Goal: Task Accomplishment & Management: Complete application form

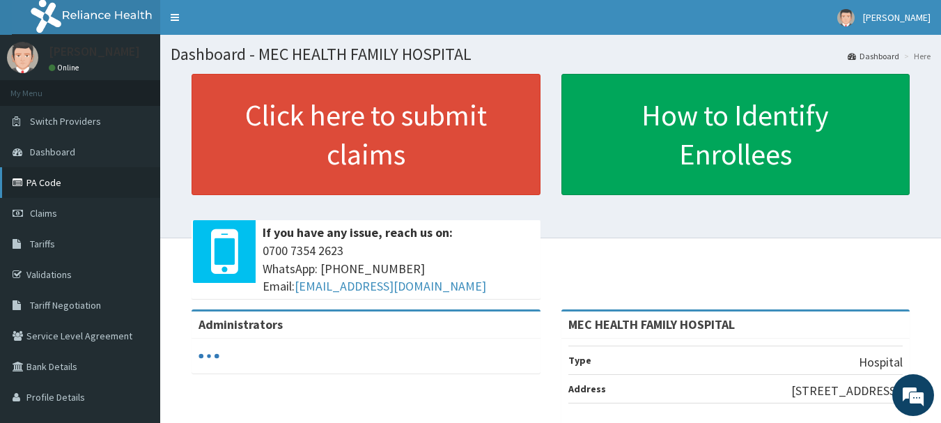
drag, startPoint x: 58, startPoint y: 207, endPoint x: 73, endPoint y: 186, distance: 26.5
click at [56, 207] on link "Claims" at bounding box center [80, 213] width 160 height 31
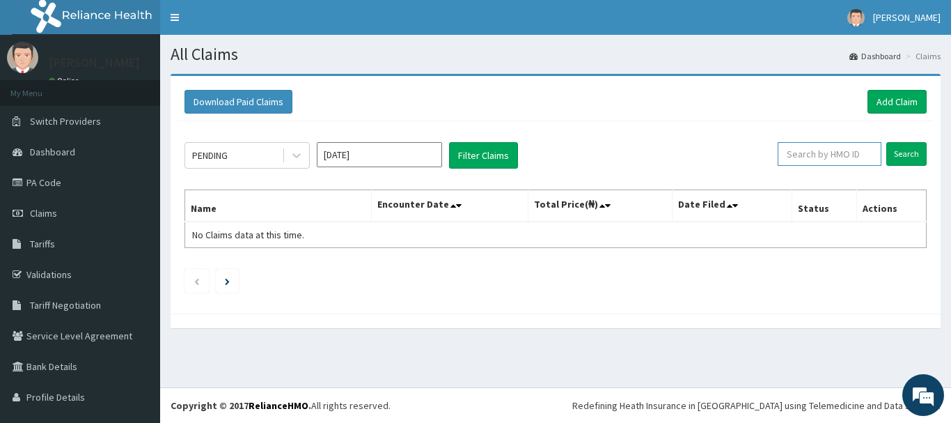
click at [849, 157] on input "text" at bounding box center [830, 154] width 104 height 24
type input "jss/10003/c"
click at [897, 159] on input "Search" at bounding box center [906, 154] width 40 height 24
drag, startPoint x: 819, startPoint y: 159, endPoint x: 762, endPoint y: 150, distance: 58.5
click at [762, 149] on input "jss/10003/c" at bounding box center [807, 154] width 93 height 24
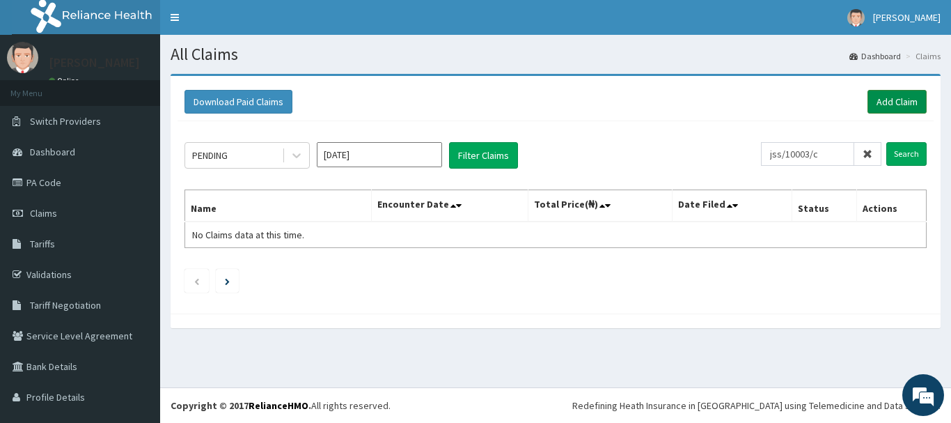
click at [882, 100] on link "Add Claim" at bounding box center [896, 102] width 59 height 24
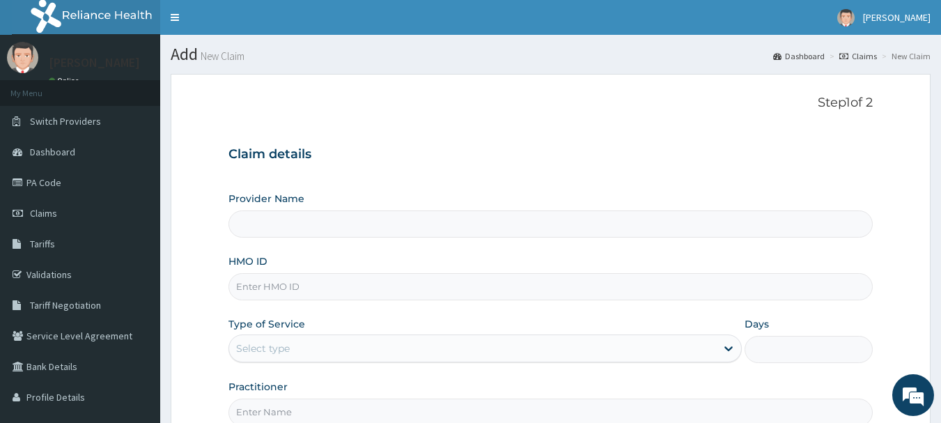
type input "MEC HEALTH FAMILY HOSPITAL"
click at [308, 285] on input "HMO ID" at bounding box center [550, 286] width 645 height 27
paste input "jss/10003/c"
type input "jss/10003/c"
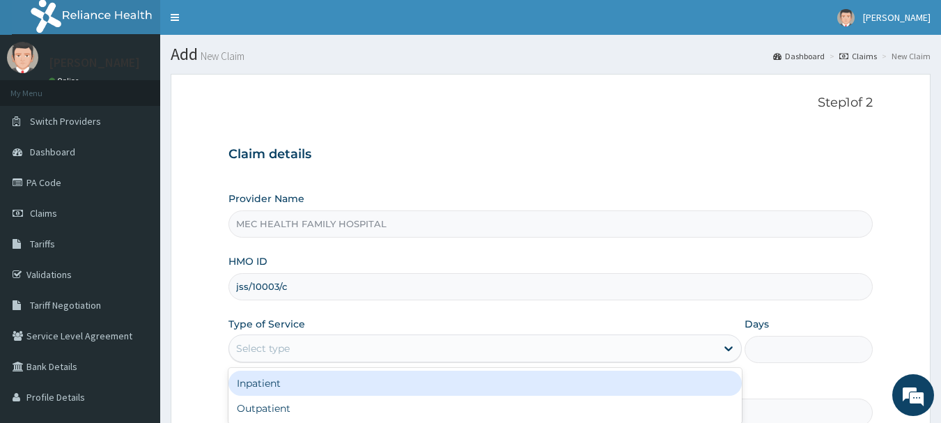
drag, startPoint x: 723, startPoint y: 351, endPoint x: 608, endPoint y: 296, distance: 127.4
click at [722, 351] on icon at bounding box center [728, 348] width 14 height 14
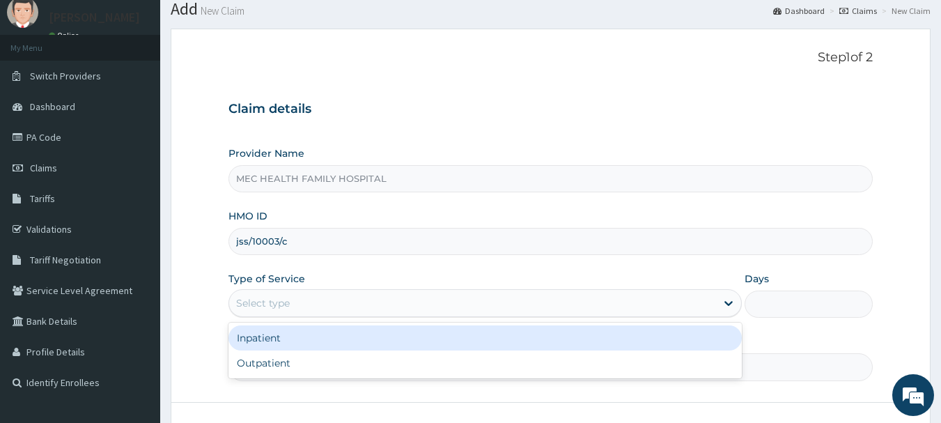
scroll to position [70, 0]
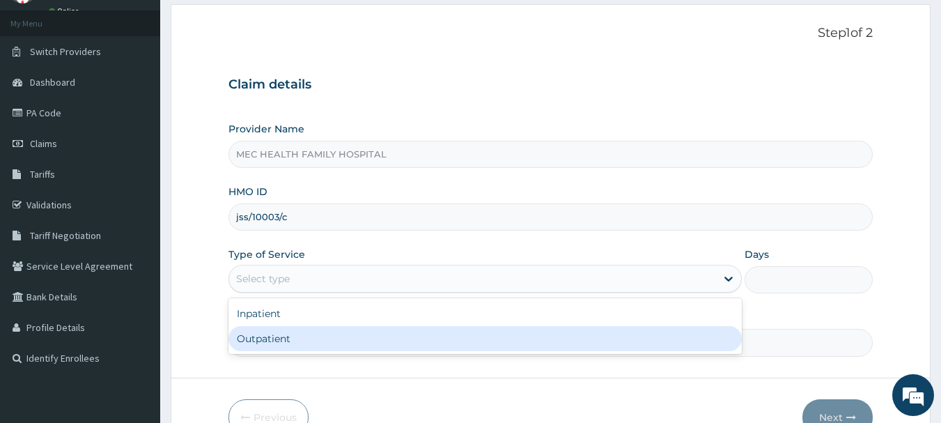
drag, startPoint x: 361, startPoint y: 339, endPoint x: 388, endPoint y: 333, distance: 28.4
click at [361, 340] on div "Outpatient" at bounding box center [484, 338] width 513 height 25
type input "1"
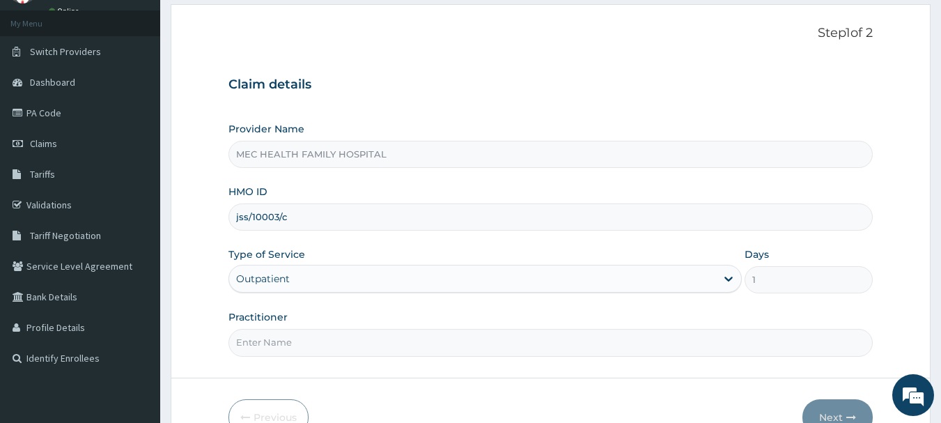
click at [465, 340] on input "Practitioner" at bounding box center [550, 342] width 645 height 27
type input "Dr. Chinaka"
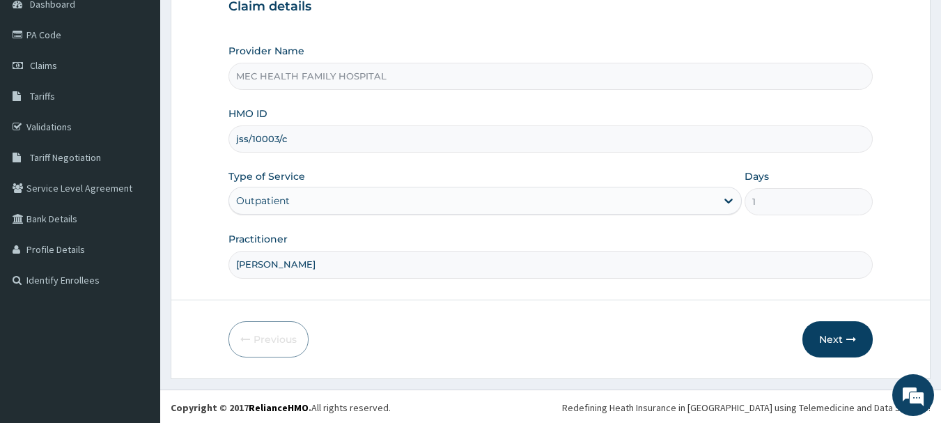
scroll to position [150, 0]
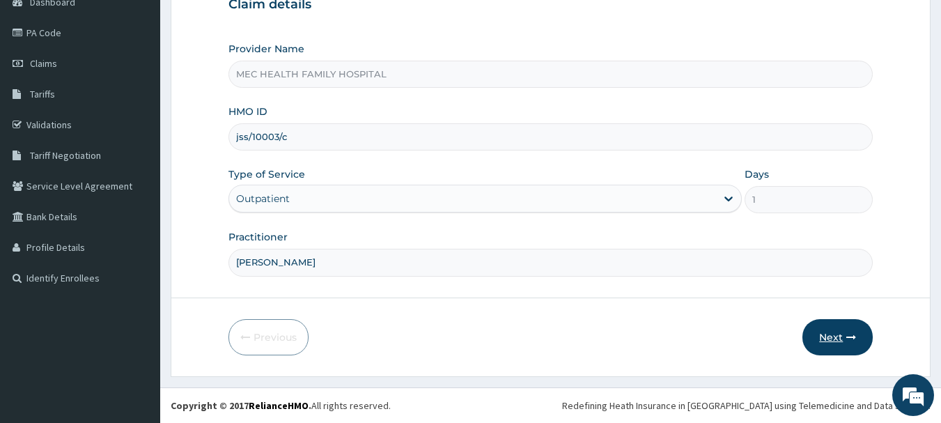
click at [819, 329] on button "Next" at bounding box center [837, 337] width 70 height 36
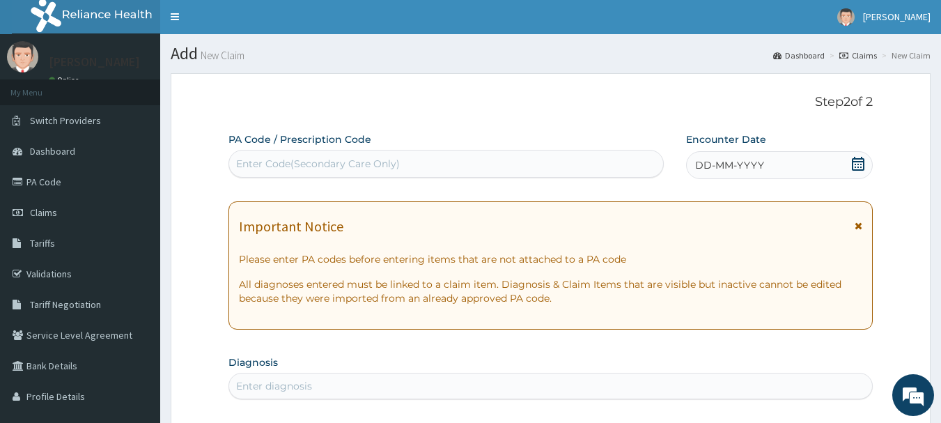
scroll to position [0, 0]
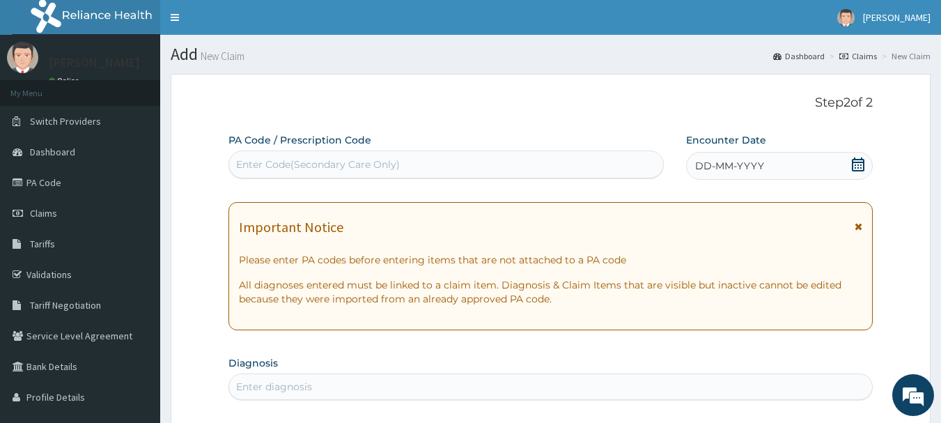
click at [862, 160] on icon at bounding box center [858, 164] width 14 height 14
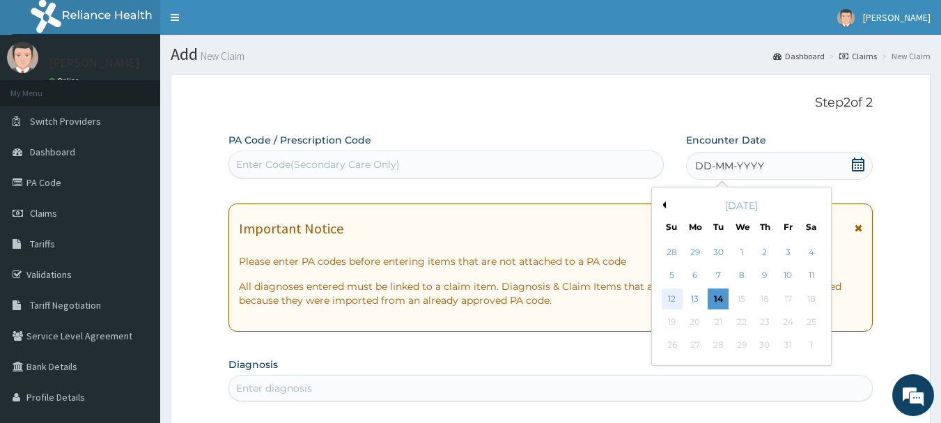
click at [675, 299] on div "12" at bounding box center [671, 298] width 21 height 21
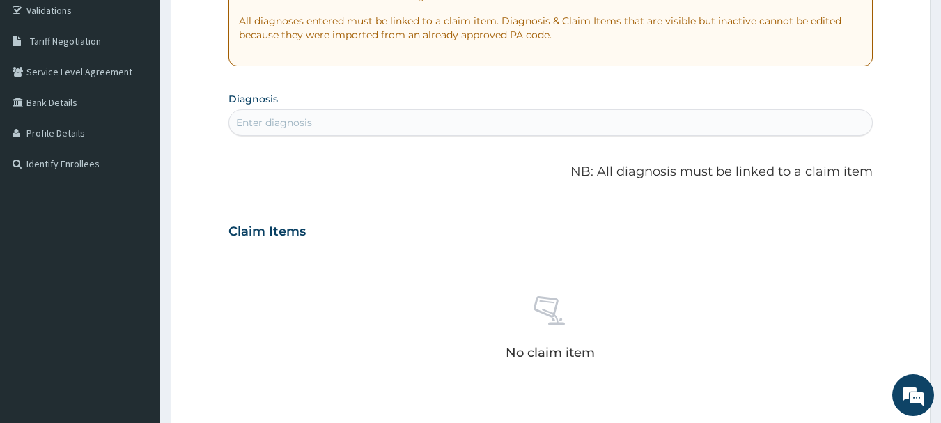
scroll to position [278, 0]
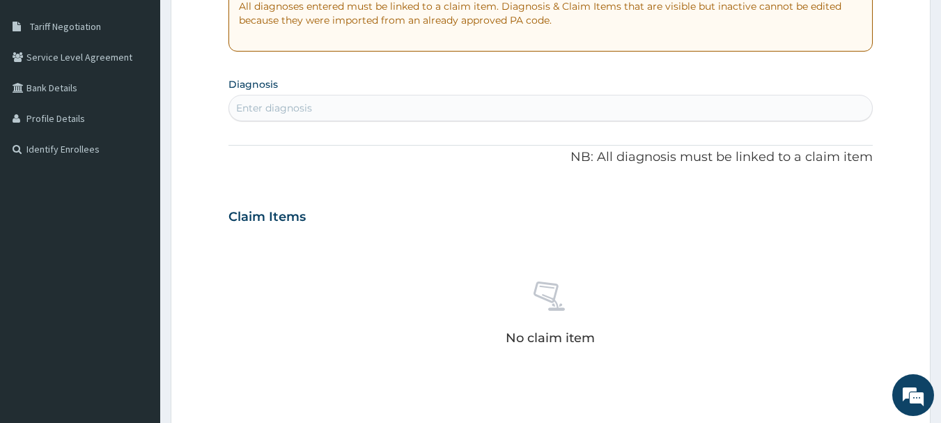
click at [369, 103] on div "Enter diagnosis" at bounding box center [550, 108] width 643 height 22
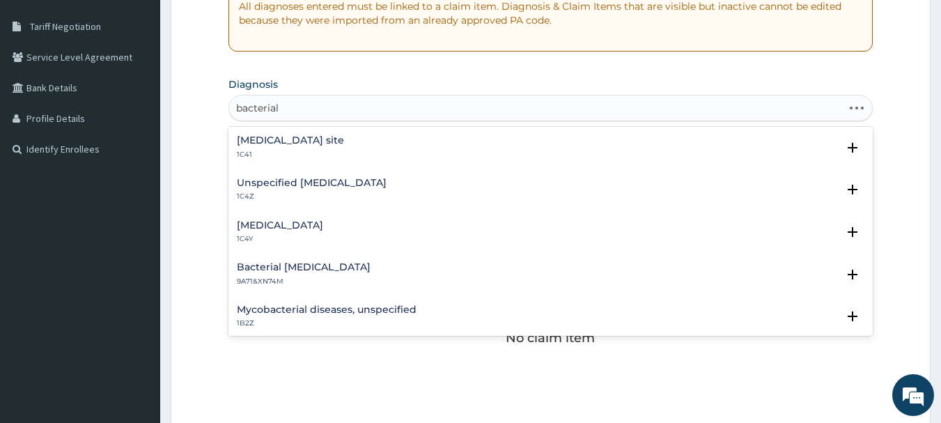
type input "bacterial"
click at [344, 144] on h4 "Bacterial infection of unspecified site" at bounding box center [290, 140] width 107 height 10
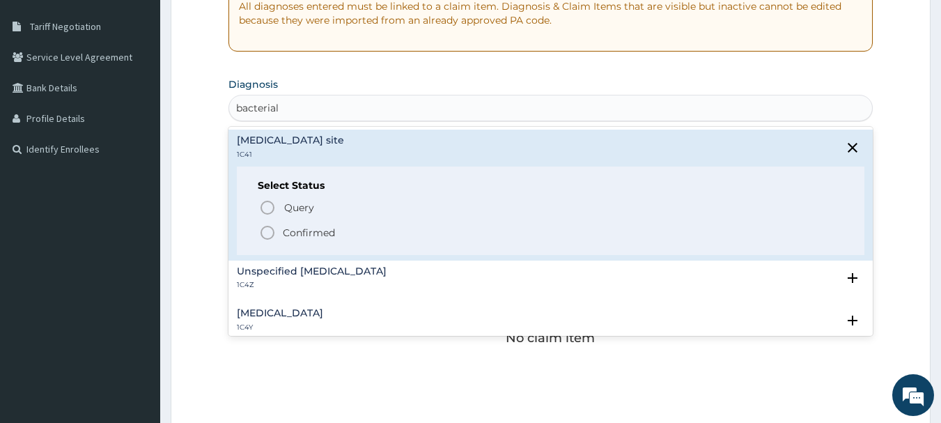
drag, startPoint x: 305, startPoint y: 230, endPoint x: 282, endPoint y: 188, distance: 47.7
click at [305, 229] on p "Confirmed" at bounding box center [309, 233] width 52 height 14
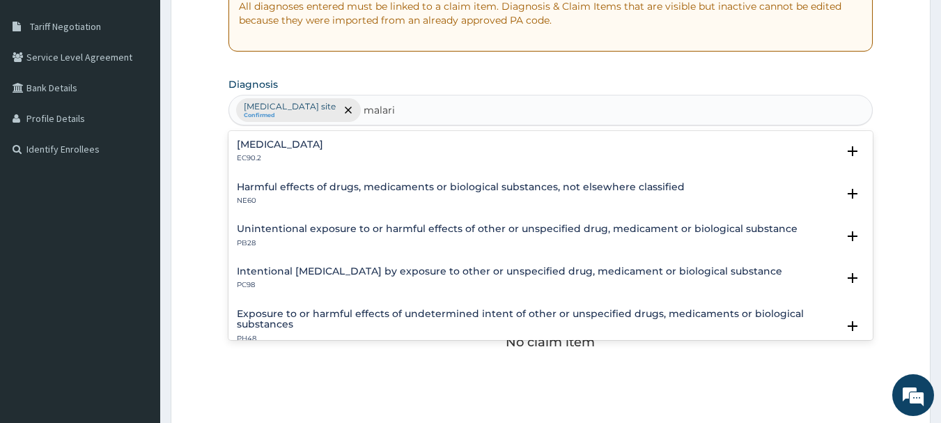
type input "malaria"
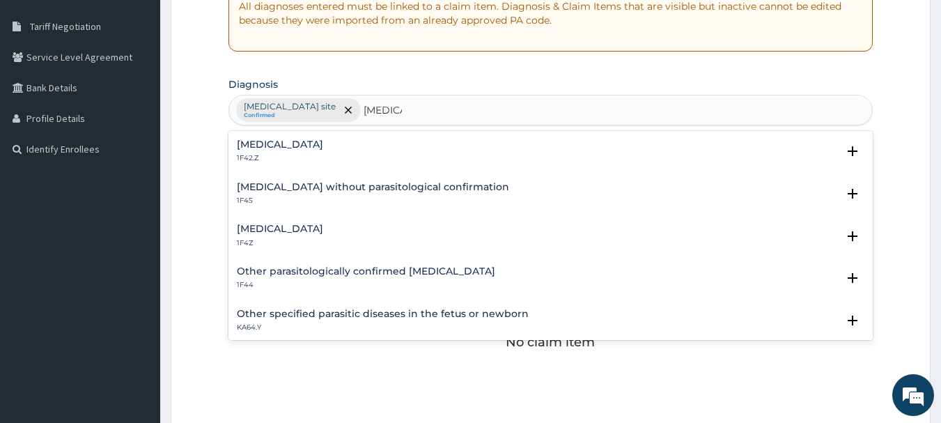
click at [308, 230] on h4 "Malaria, unspecified" at bounding box center [280, 228] width 86 height 10
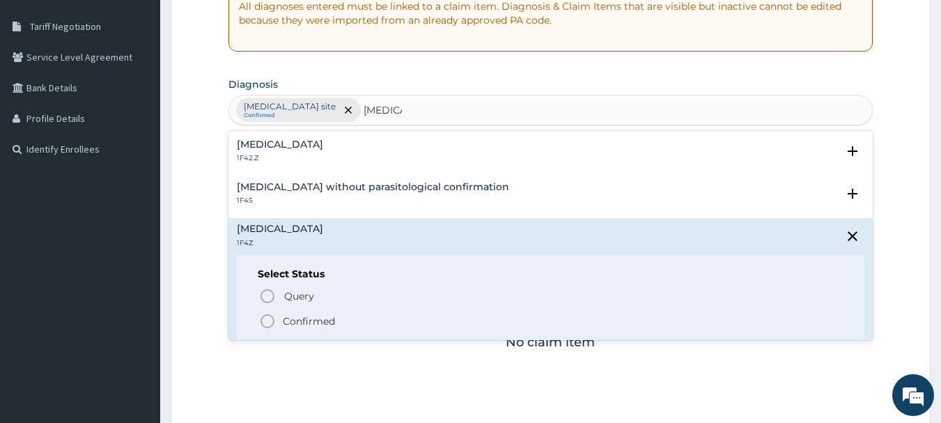
drag, startPoint x: 303, startPoint y: 320, endPoint x: 318, endPoint y: 285, distance: 37.4
click at [303, 315] on p "Confirmed" at bounding box center [309, 321] width 52 height 14
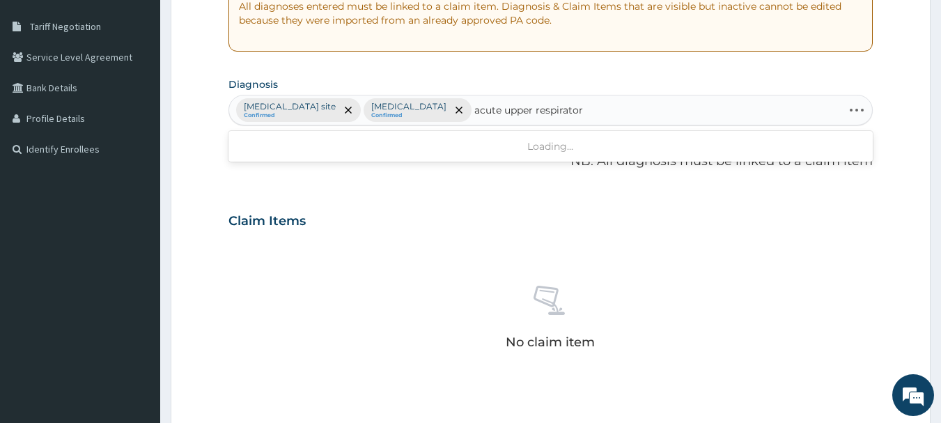
type input "acute upper respiratory"
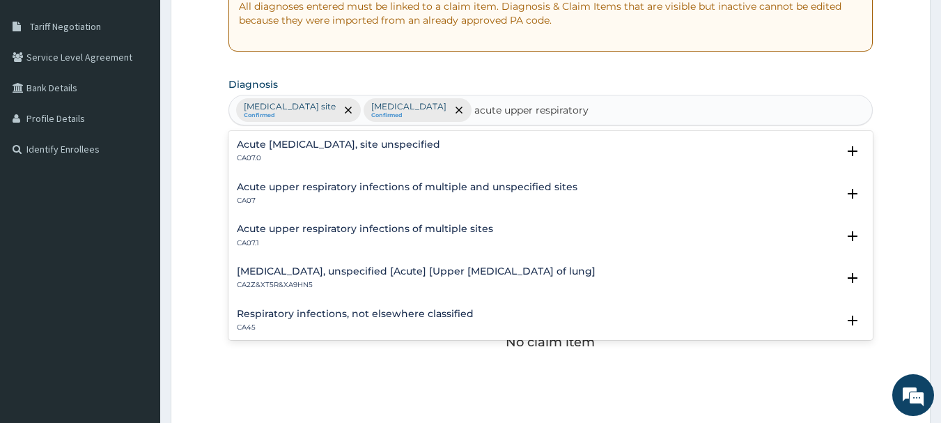
click at [382, 142] on h4 "Acute upper respiratory infection, site unspecified" at bounding box center [338, 144] width 203 height 10
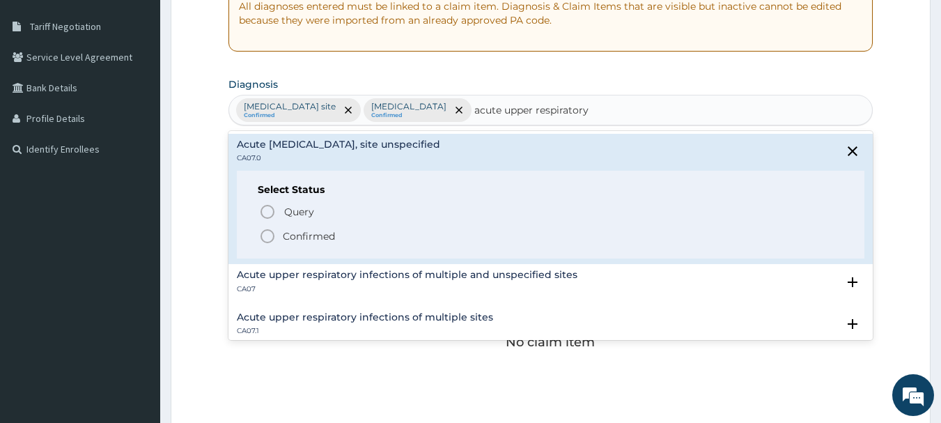
click at [314, 236] on p "Confirmed" at bounding box center [309, 236] width 52 height 14
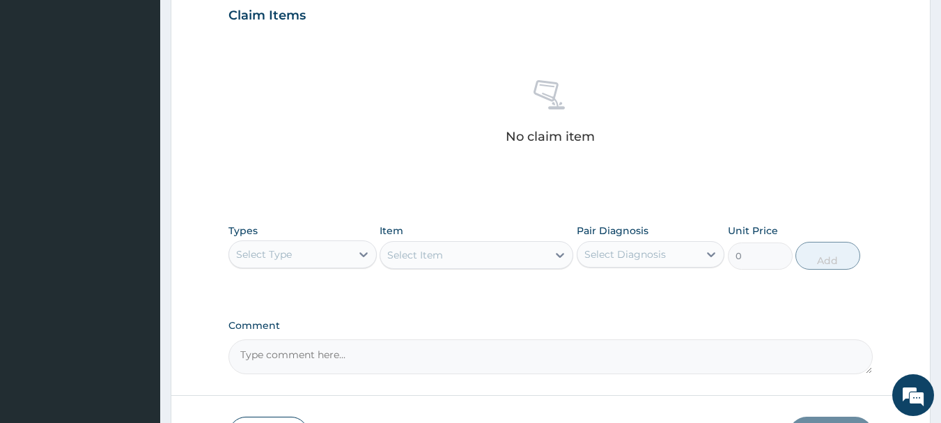
scroll to position [487, 0]
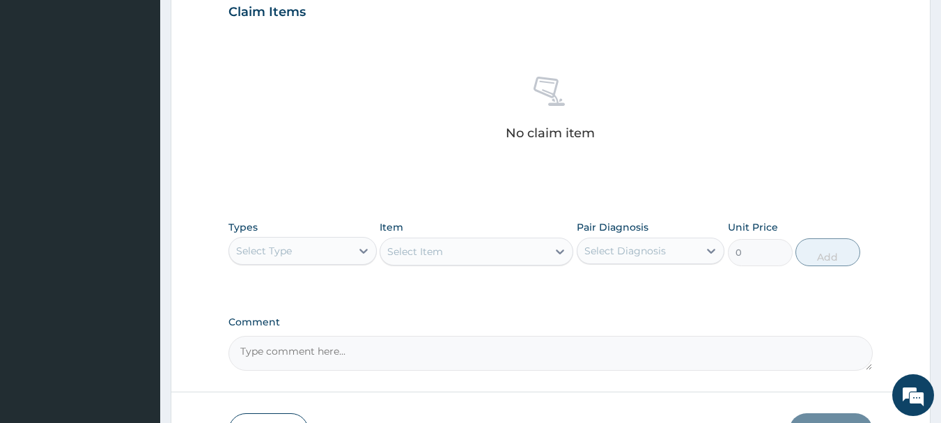
click at [328, 250] on div "Select Type" at bounding box center [290, 250] width 122 height 22
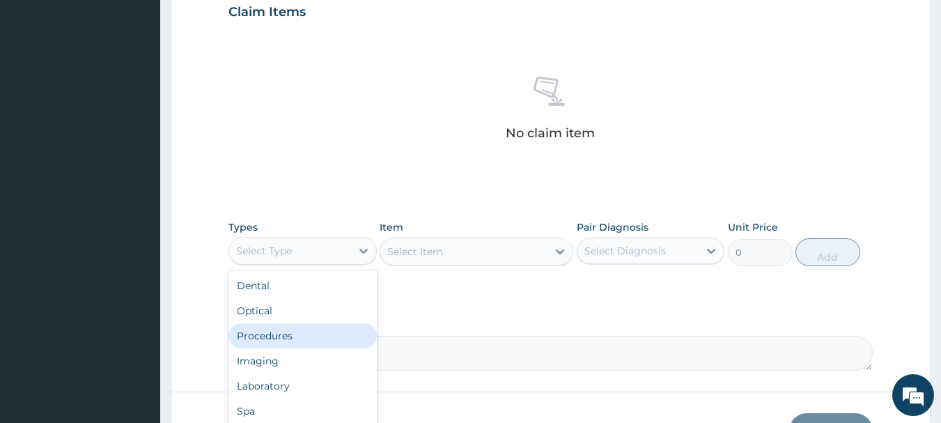
drag, startPoint x: 267, startPoint y: 333, endPoint x: 325, endPoint y: 273, distance: 83.2
click at [273, 330] on div "Procedures" at bounding box center [302, 335] width 148 height 25
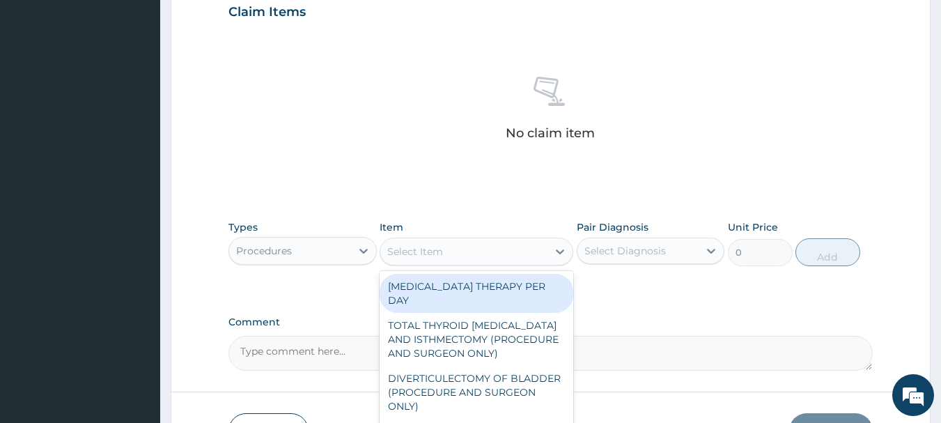
click at [459, 251] on div "Select Item" at bounding box center [463, 251] width 167 height 22
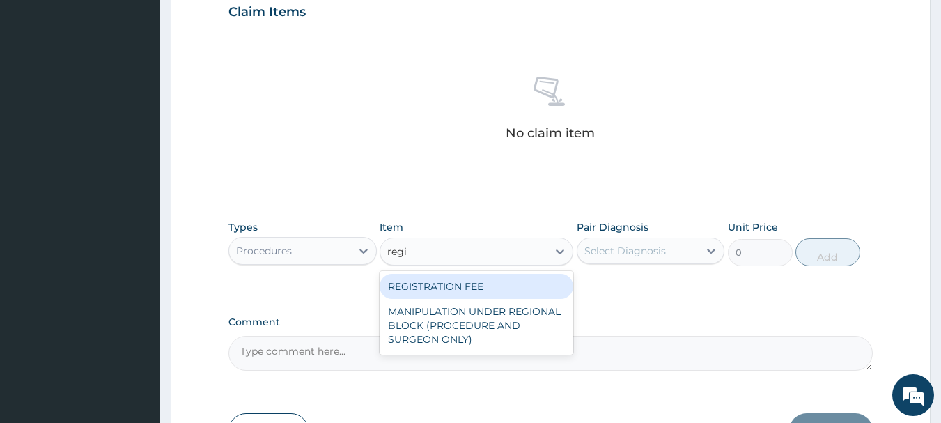
type input "regis"
click at [444, 289] on div "REGISTRATION FEE" at bounding box center [476, 286] width 194 height 25
type input "2500"
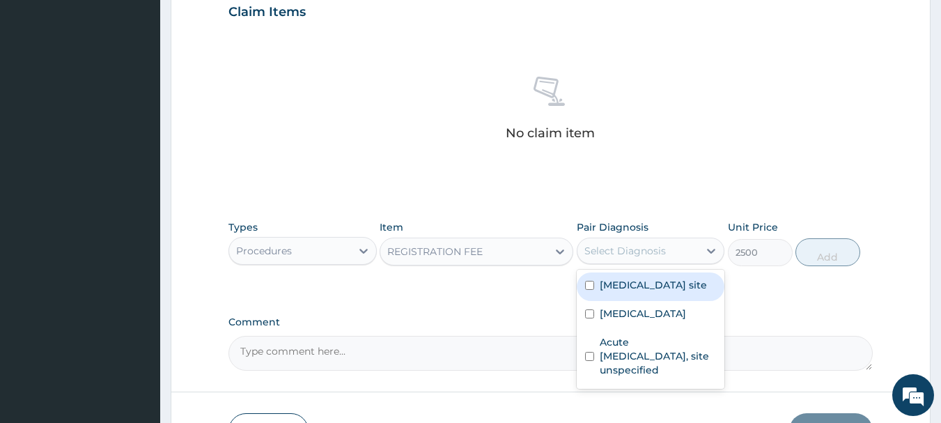
click at [643, 253] on div "Select Diagnosis" at bounding box center [624, 251] width 81 height 14
click at [634, 292] on label "Bacterial infection of unspecified site" at bounding box center [652, 285] width 107 height 14
checkbox input "true"
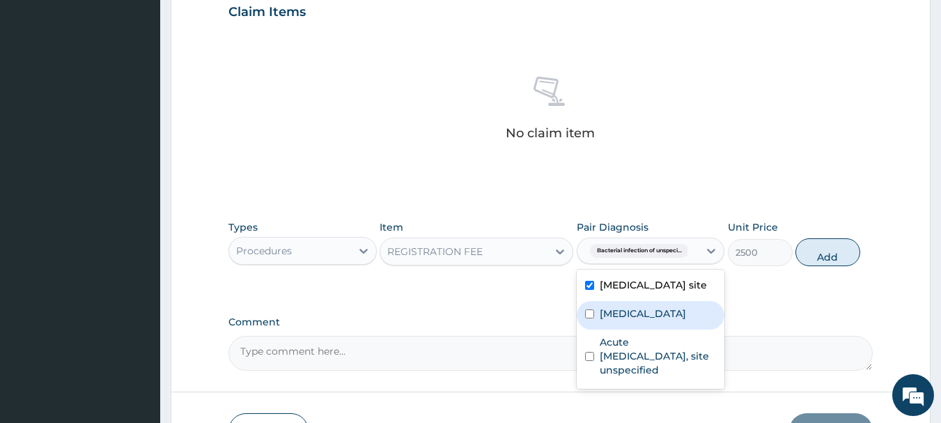
click at [622, 320] on label "Malaria, unspecified" at bounding box center [642, 313] width 86 height 14
checkbox input "true"
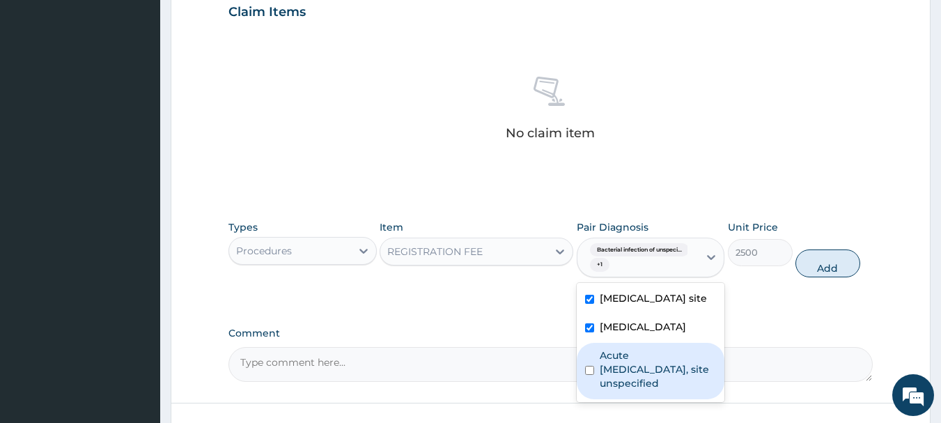
click at [626, 377] on label "Acute upper respiratory infection, site unspecified" at bounding box center [657, 369] width 117 height 42
checkbox input "true"
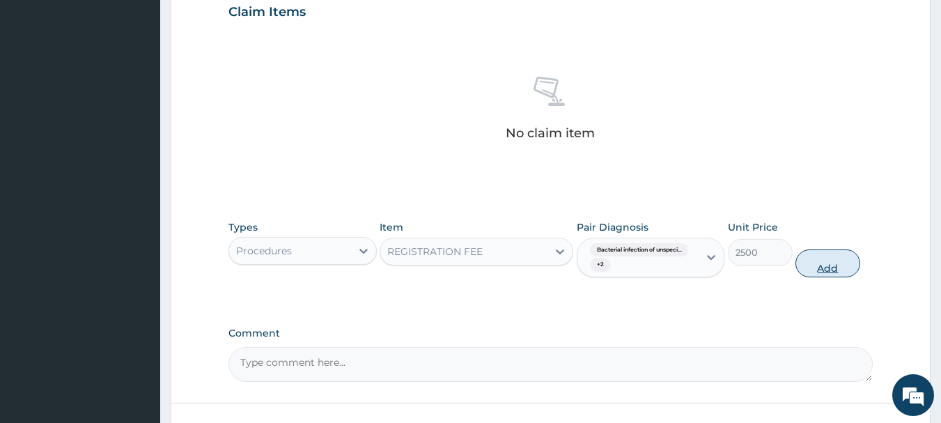
click at [814, 270] on button "Add" at bounding box center [827, 263] width 65 height 28
type input "0"
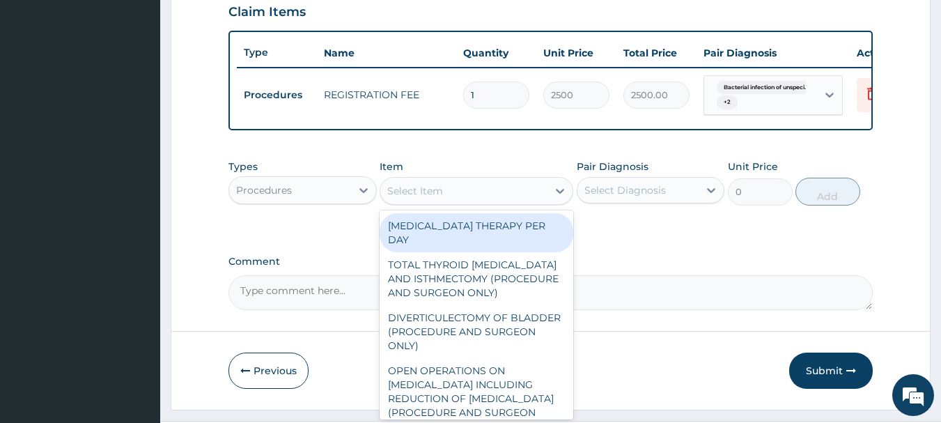
click at [411, 198] on div "Select Item" at bounding box center [415, 191] width 56 height 14
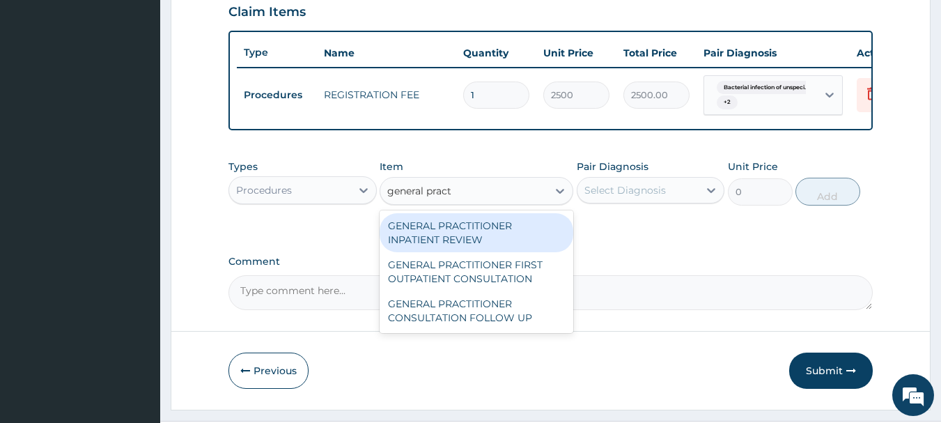
type input "general practi"
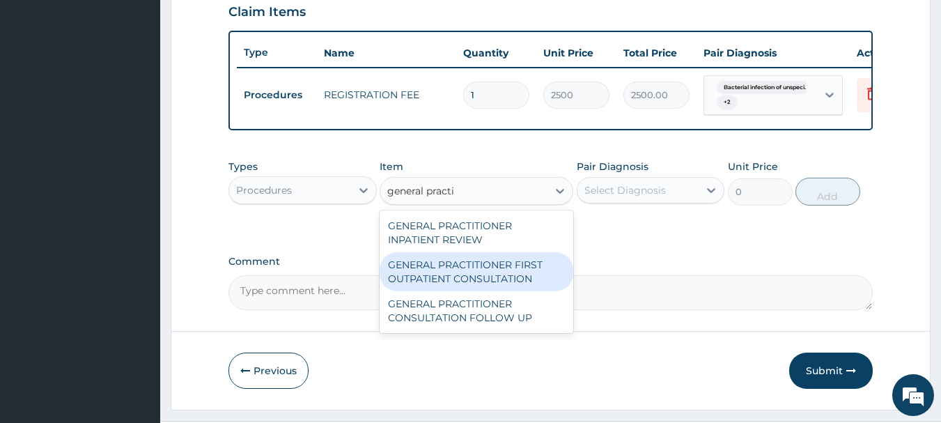
click at [514, 285] on div "GENERAL PRACTITIONER FIRST OUTPATIENT CONSULTATION" at bounding box center [476, 271] width 194 height 39
type input "3750"
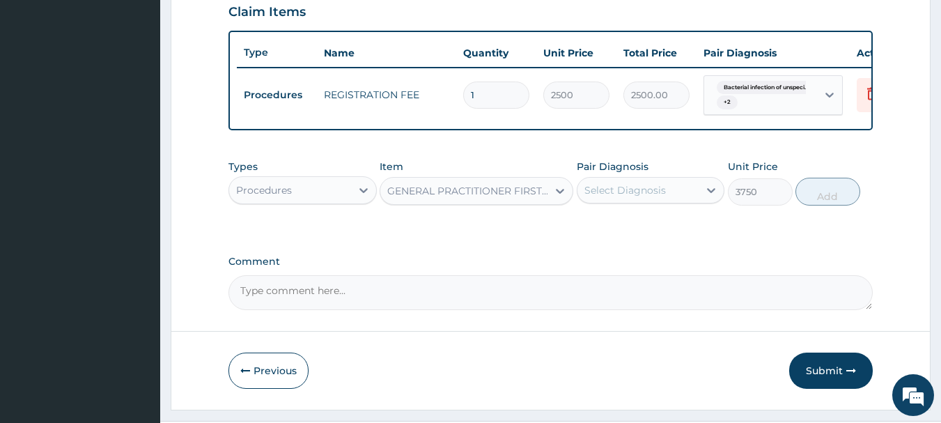
click at [649, 194] on div "Select Diagnosis" at bounding box center [624, 190] width 81 height 14
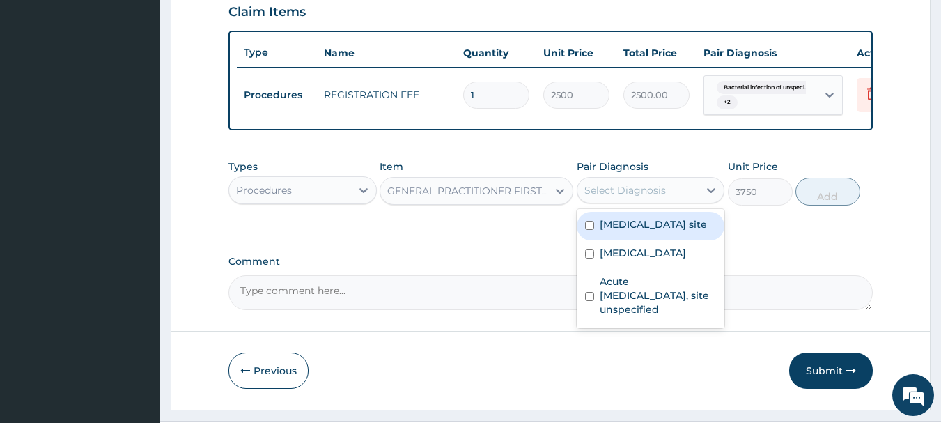
click at [647, 231] on label "Bacterial infection of unspecified site" at bounding box center [652, 224] width 107 height 14
checkbox input "true"
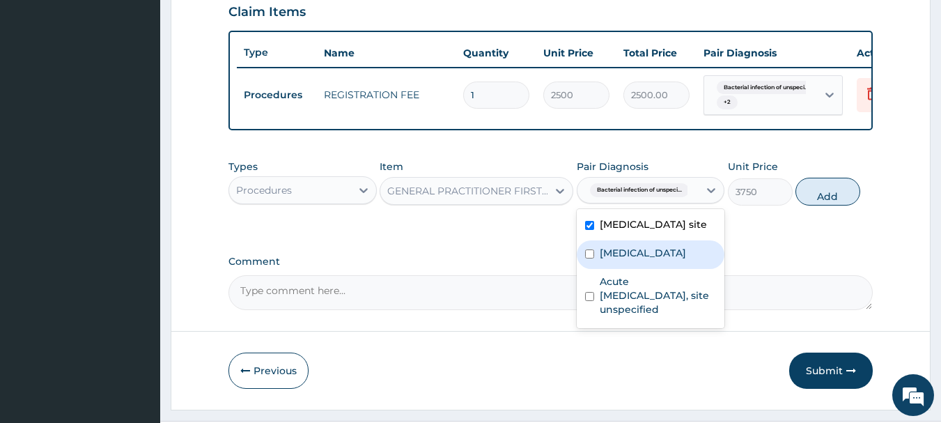
drag, startPoint x: 643, startPoint y: 278, endPoint x: 638, endPoint y: 299, distance: 22.3
click at [643, 260] on label "Malaria, unspecified" at bounding box center [642, 253] width 86 height 14
checkbox input "true"
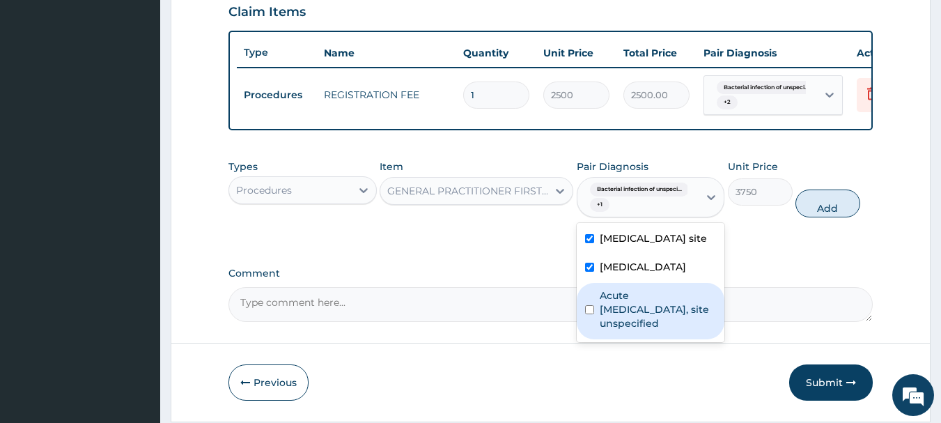
click at [638, 330] on label "Acute upper respiratory infection, site unspecified" at bounding box center [657, 309] width 117 height 42
checkbox input "true"
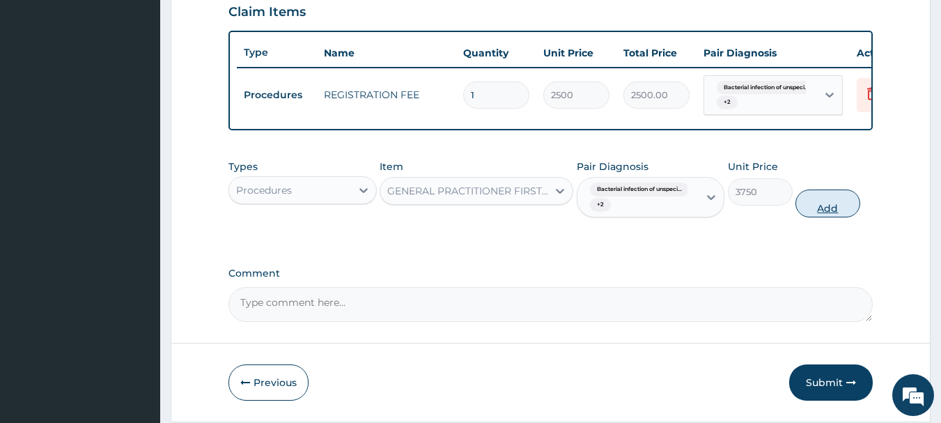
drag, startPoint x: 827, startPoint y: 223, endPoint x: 791, endPoint y: 227, distance: 36.4
click at [826, 217] on button "Add" at bounding box center [827, 203] width 65 height 28
type input "0"
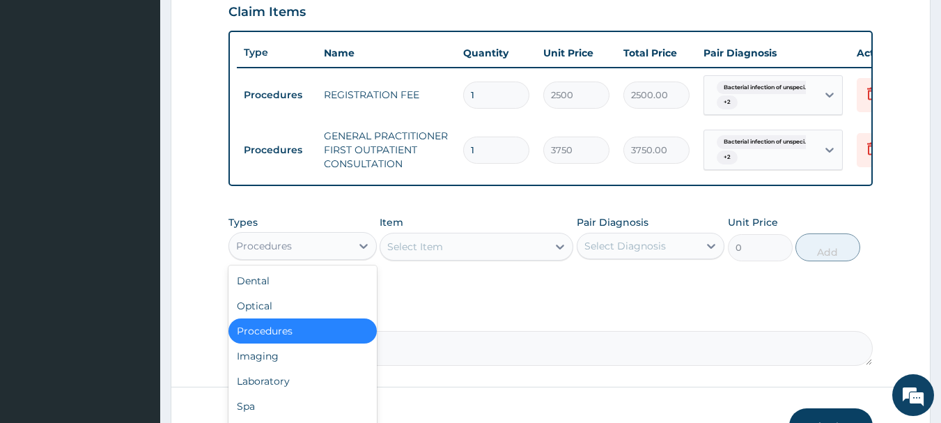
click at [334, 253] on div "Procedures" at bounding box center [290, 246] width 122 height 22
drag, startPoint x: 273, startPoint y: 391, endPoint x: 410, endPoint y: 291, distance: 169.9
click at [276, 386] on div "Laboratory" at bounding box center [302, 380] width 148 height 25
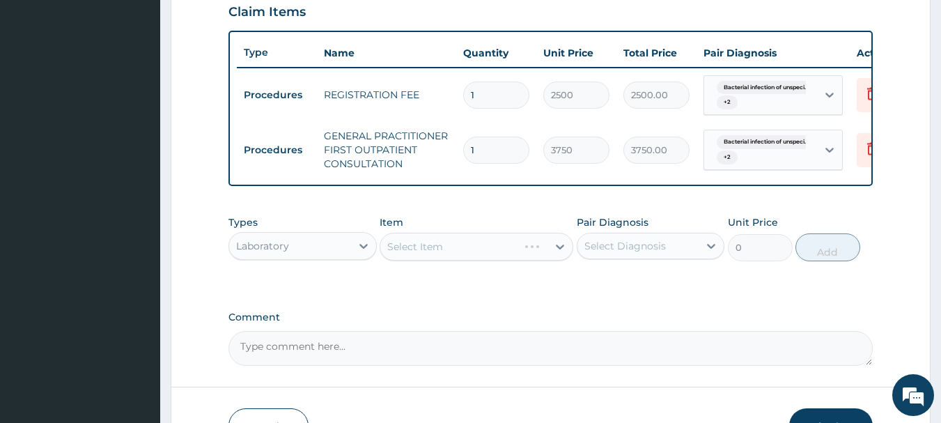
click at [449, 259] on div "Select Item" at bounding box center [476, 247] width 194 height 28
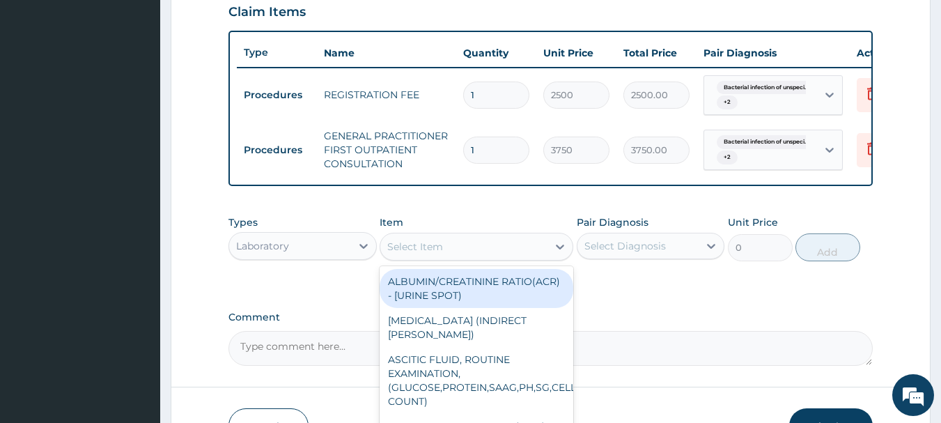
click at [484, 252] on div "Select Item" at bounding box center [463, 246] width 167 height 22
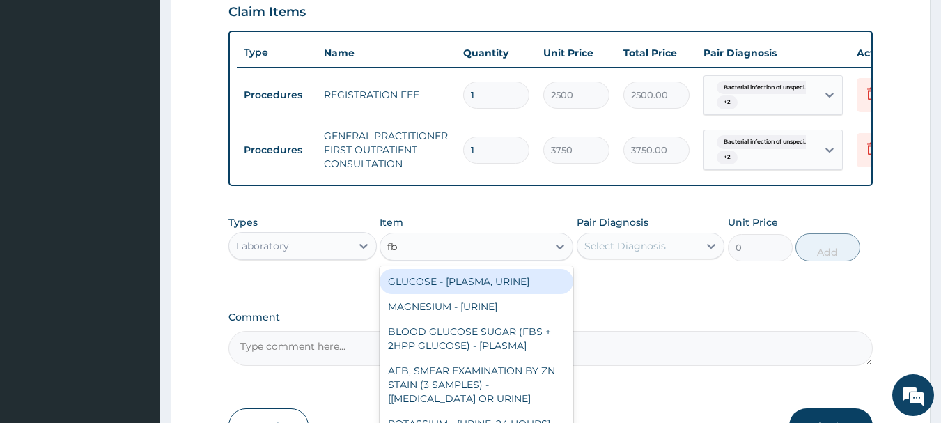
type input "fbc"
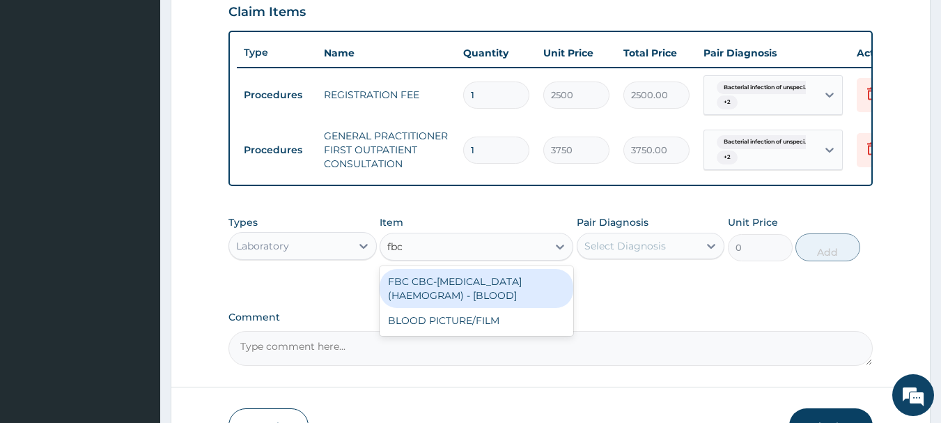
click at [489, 304] on div "FBC CBC-COMPLETE BLOOD COUNT (HAEMOGRAM) - [BLOOD]" at bounding box center [476, 288] width 194 height 39
type input "5000"
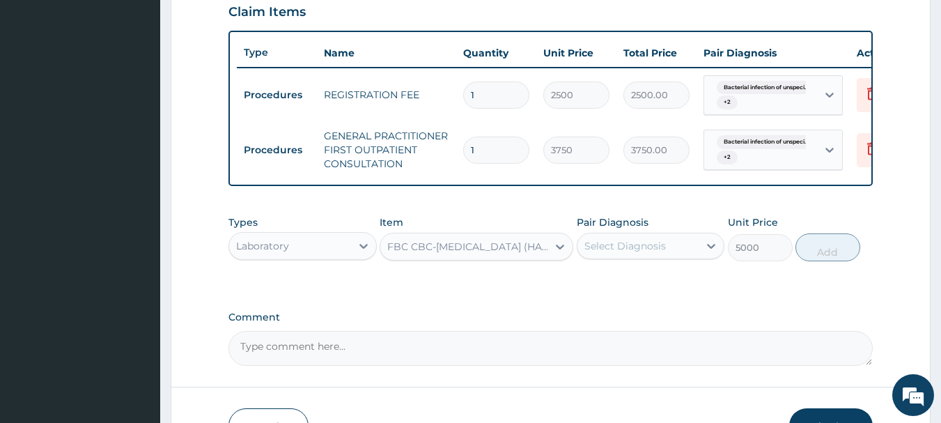
click at [654, 253] on div "Select Diagnosis" at bounding box center [624, 246] width 81 height 14
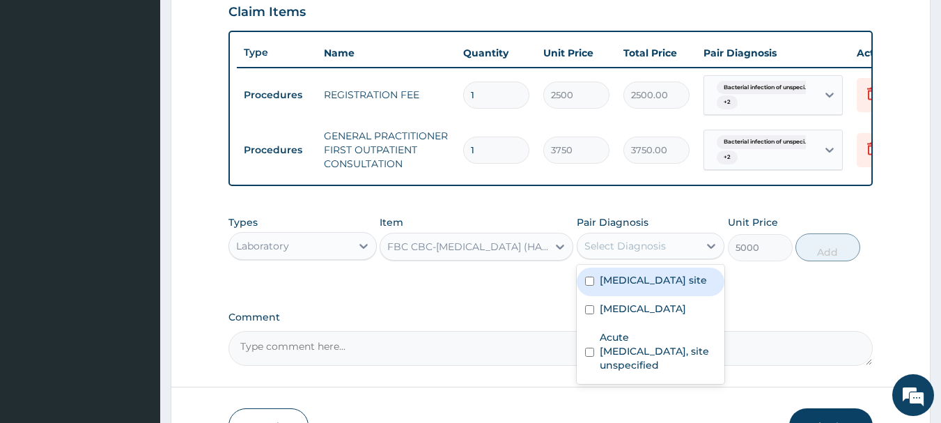
click at [642, 287] on label "Bacterial infection of unspecified site" at bounding box center [652, 280] width 107 height 14
checkbox input "true"
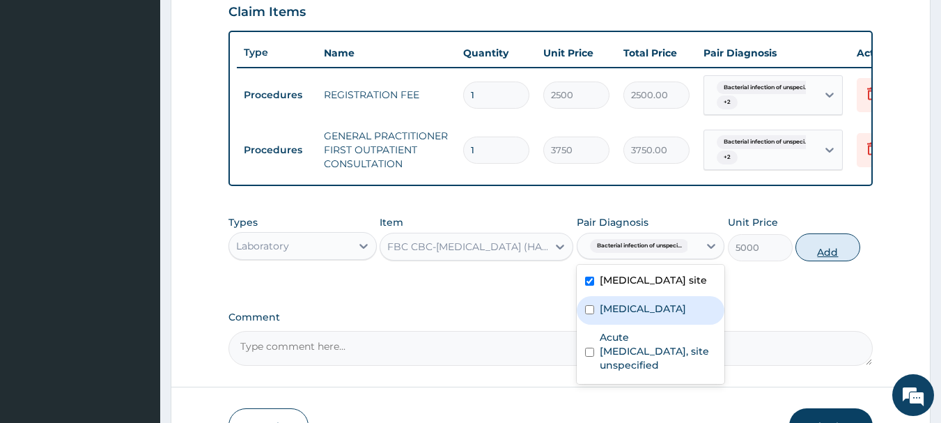
click at [841, 260] on button "Add" at bounding box center [827, 247] width 65 height 28
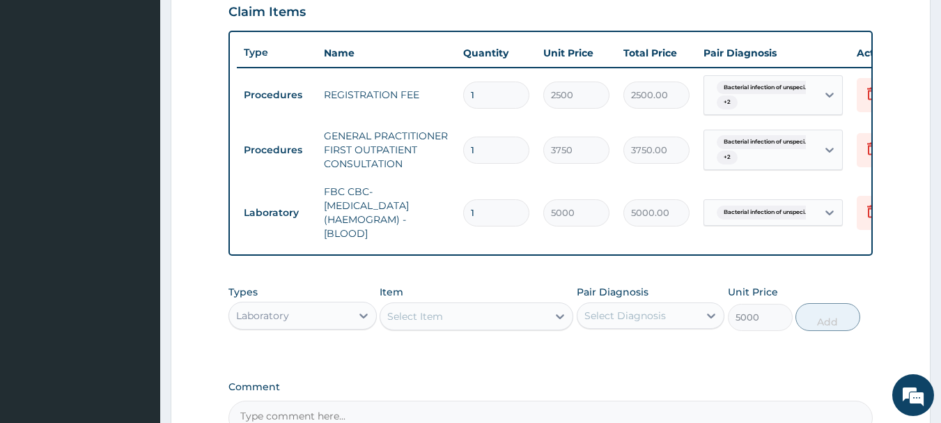
type input "0"
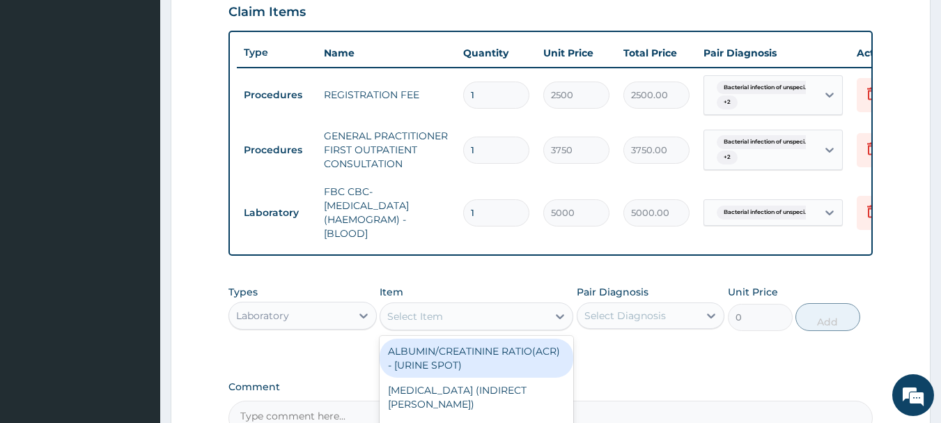
click at [438, 323] on div "Select Item" at bounding box center [415, 316] width 56 height 14
type input "malaria"
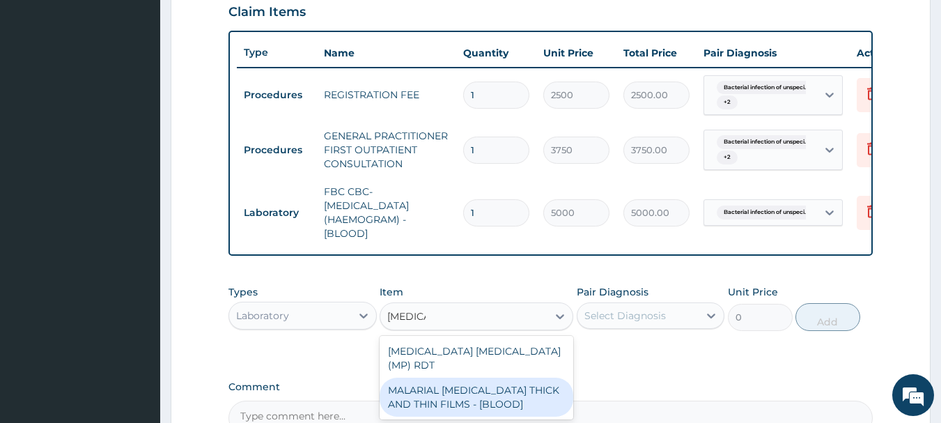
drag, startPoint x: 509, startPoint y: 391, endPoint x: 540, endPoint y: 361, distance: 43.8
click at [511, 385] on div "MALARIAL PARASITE THICK AND THIN FILMS - [BLOOD]" at bounding box center [476, 396] width 194 height 39
type input "2187.5"
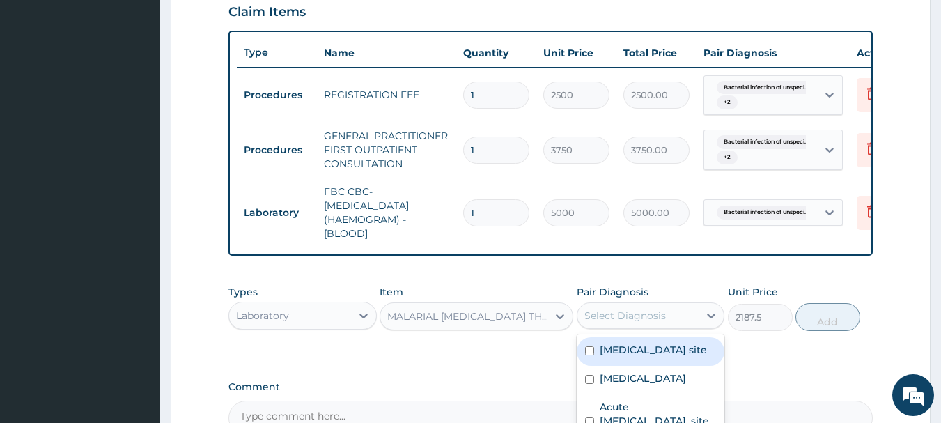
click at [675, 326] on div "Select Diagnosis" at bounding box center [638, 315] width 122 height 22
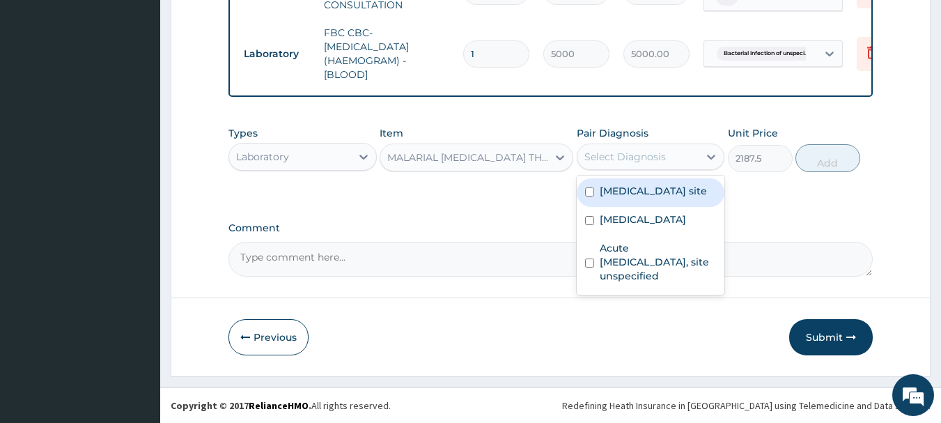
scroll to position [656, 0]
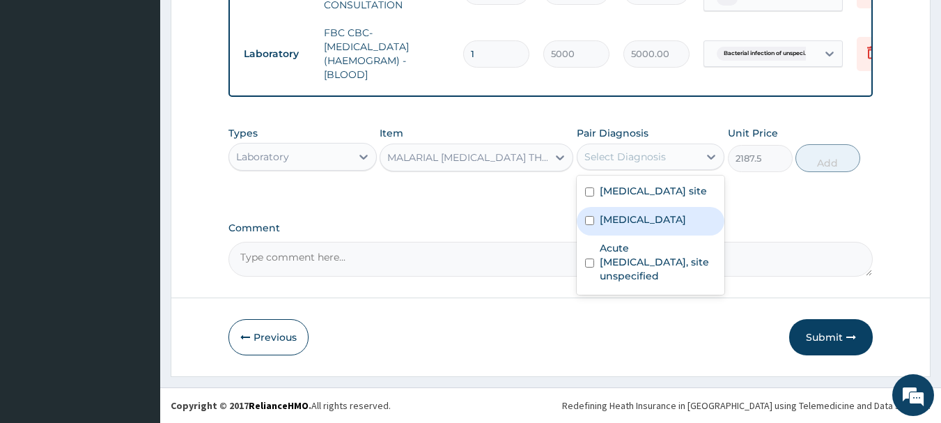
drag, startPoint x: 638, startPoint y: 233, endPoint x: 667, endPoint y: 217, distance: 33.7
click at [639, 226] on label "Malaria, unspecified" at bounding box center [642, 219] width 86 height 14
checkbox input "true"
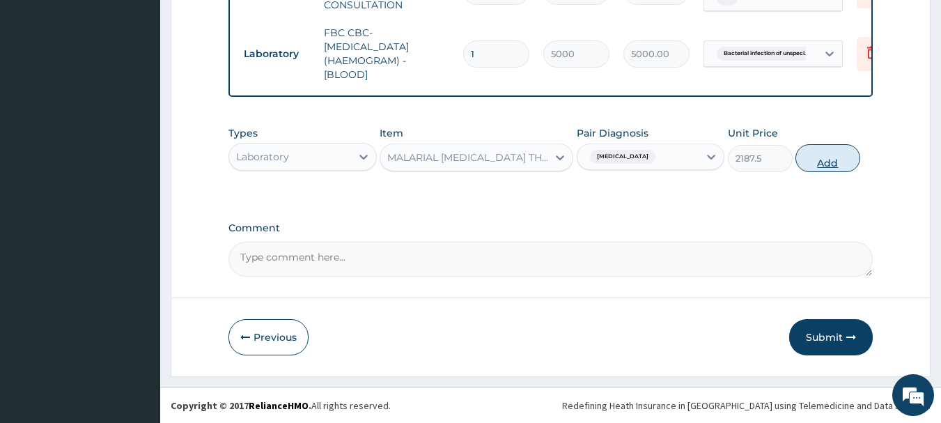
click at [817, 168] on button "Add" at bounding box center [827, 158] width 65 height 28
type input "0"
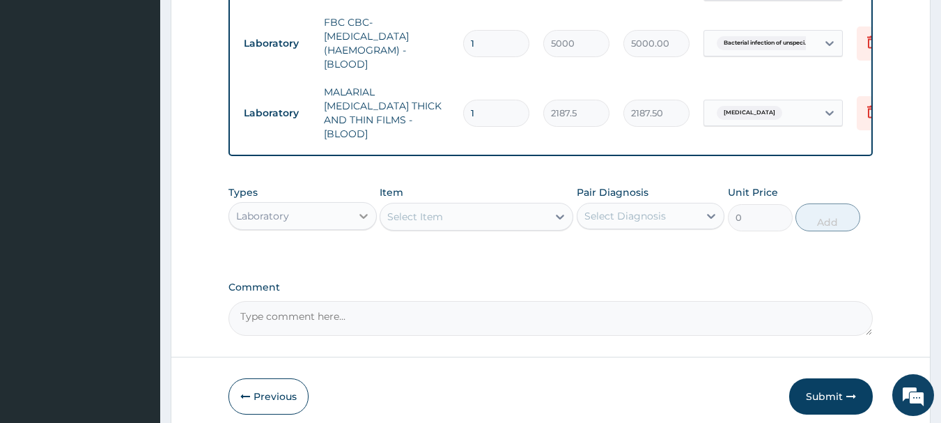
click at [358, 212] on icon at bounding box center [363, 216] width 14 height 14
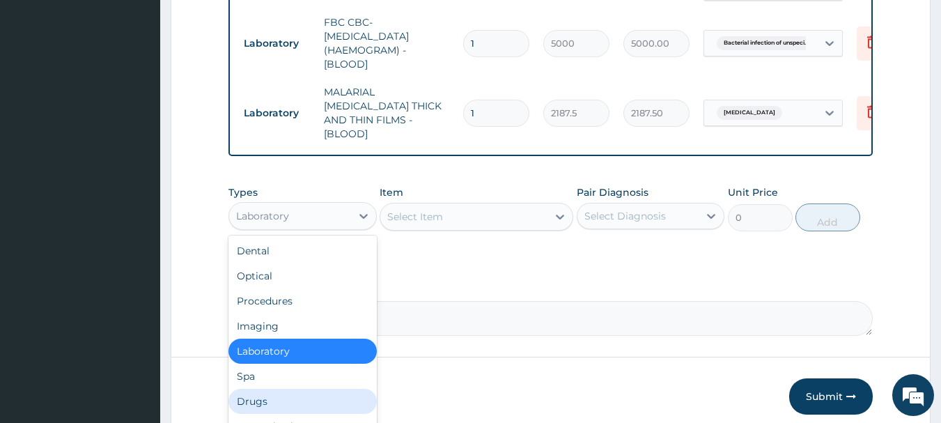
drag, startPoint x: 257, startPoint y: 395, endPoint x: 254, endPoint y: 354, distance: 41.2
click at [258, 389] on div "Drugs" at bounding box center [302, 400] width 148 height 25
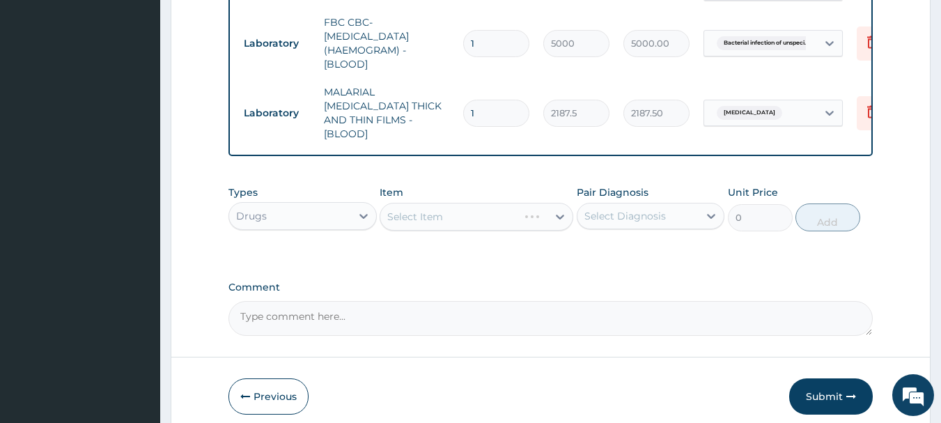
click at [457, 212] on div "Select Item" at bounding box center [476, 217] width 194 height 28
click at [491, 211] on div "Select Item" at bounding box center [476, 217] width 194 height 28
click at [471, 214] on div "Select Item" at bounding box center [463, 216] width 167 height 22
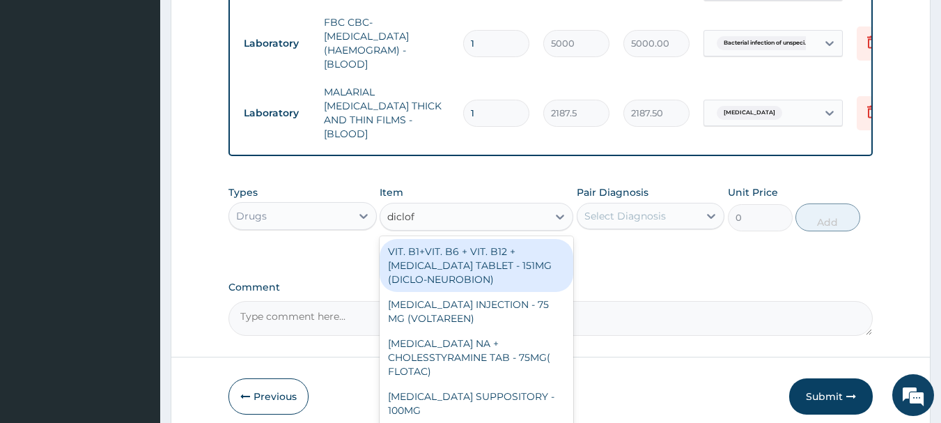
type input "diclofe"
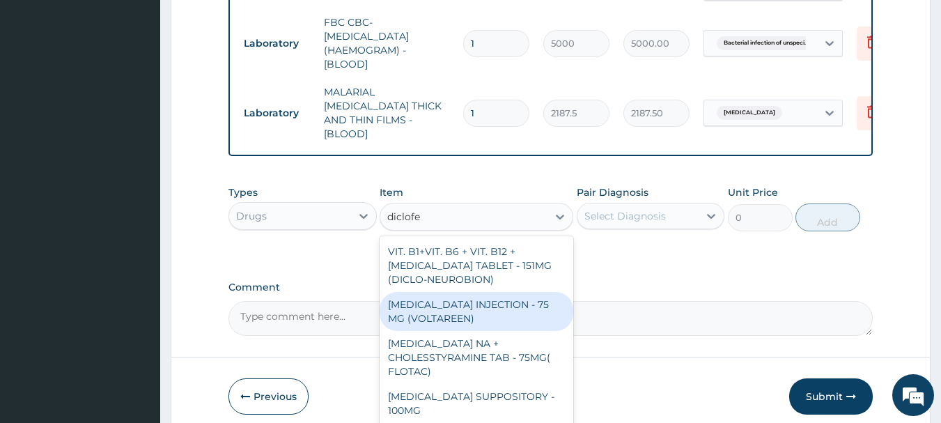
click at [503, 301] on div "DICLOFENAC INJECTION - 75 MG (VOLTAREEN)" at bounding box center [476, 311] width 194 height 39
type input "588"
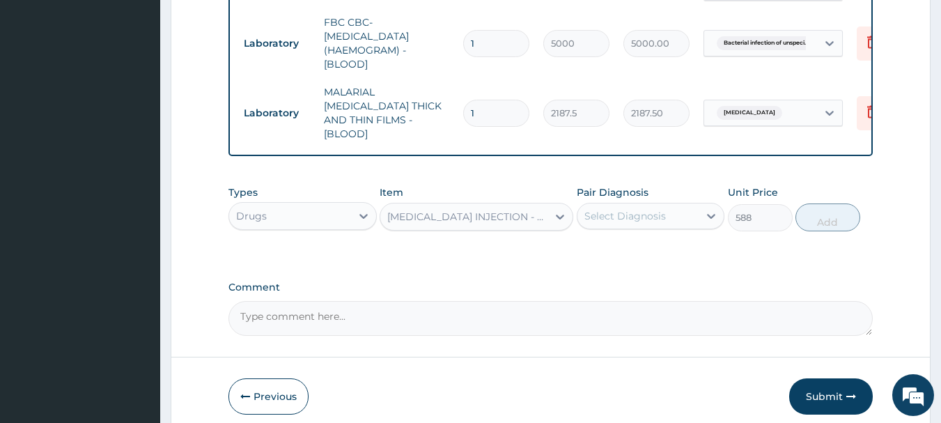
click at [652, 218] on div "Select Diagnosis" at bounding box center [624, 216] width 81 height 14
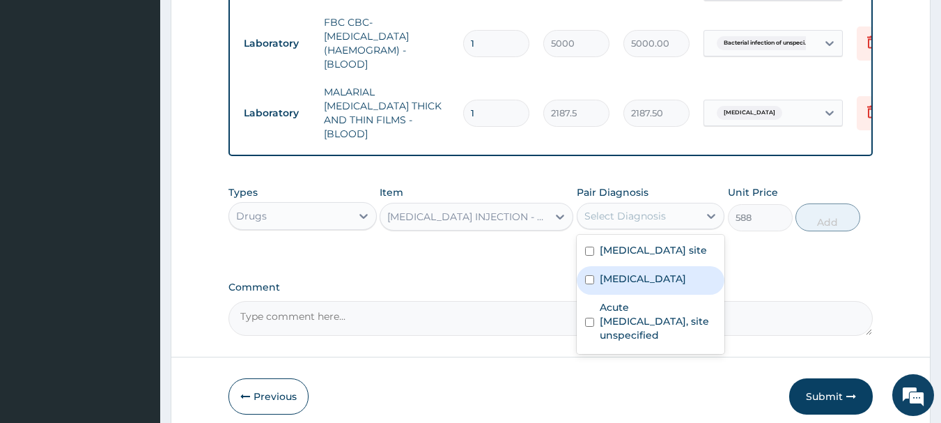
click at [675, 285] on label "Malaria, unspecified" at bounding box center [642, 279] width 86 height 14
checkbox input "true"
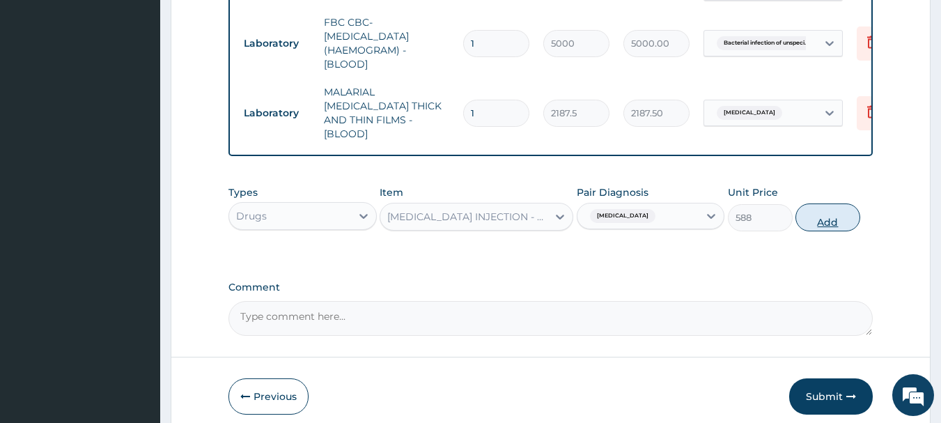
click at [829, 223] on button "Add" at bounding box center [827, 217] width 65 height 28
type input "0"
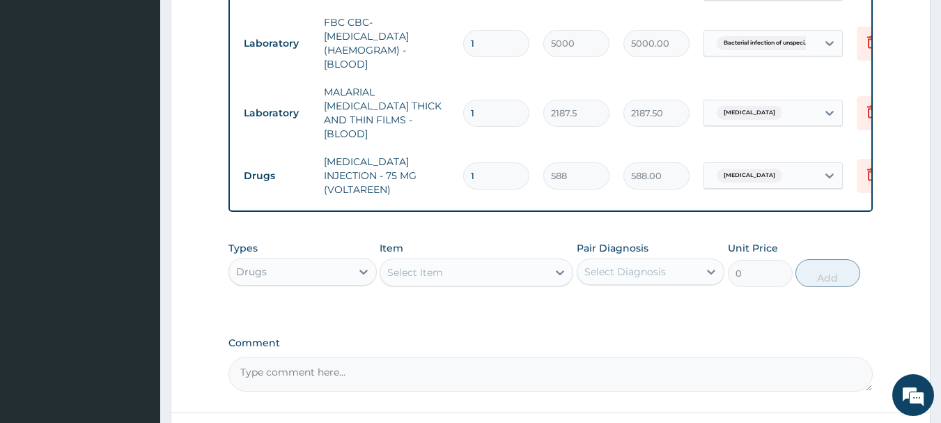
click at [486, 261] on div "Select Item" at bounding box center [463, 272] width 167 height 22
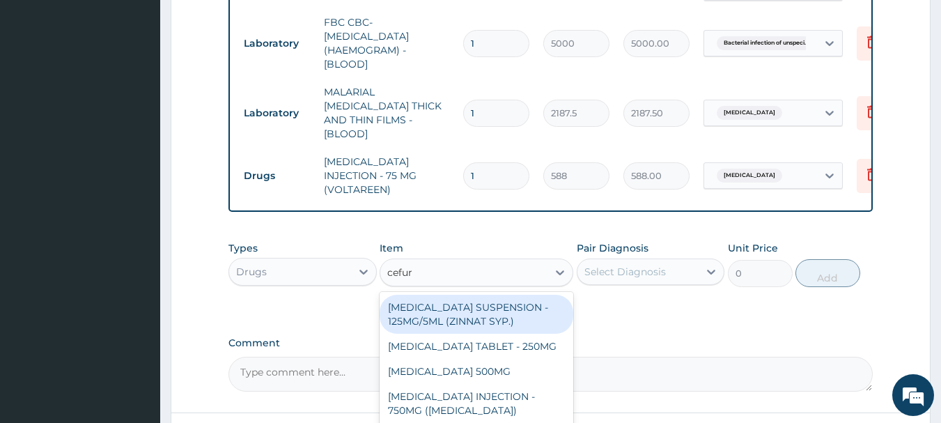
type input "cefuro"
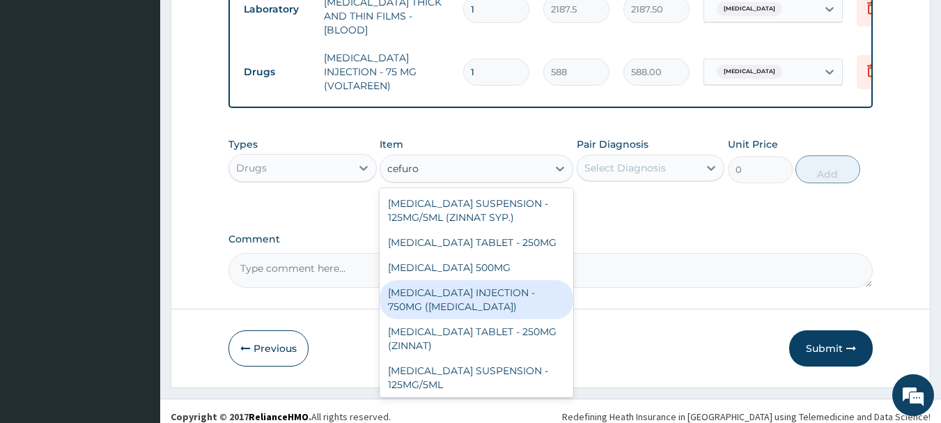
scroll to position [42, 0]
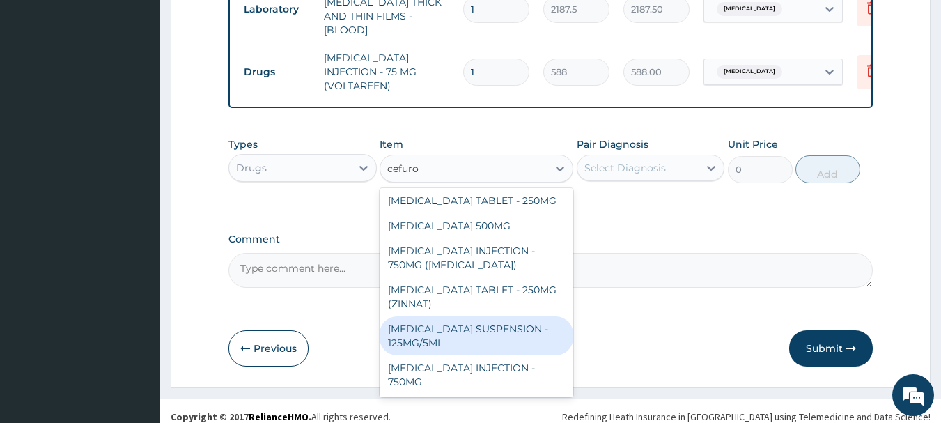
click at [501, 318] on div "CEFUROXIME SUSPENSION - 125MG/5ML" at bounding box center [476, 335] width 194 height 39
type input "3919.9999999999995"
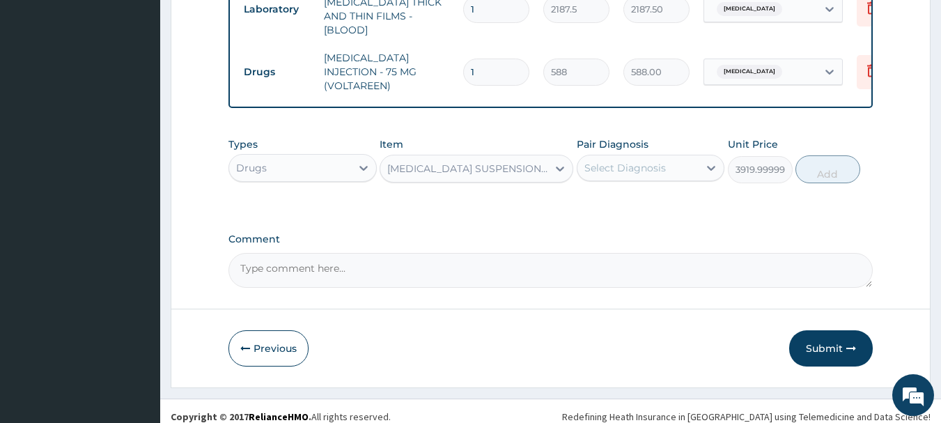
click at [656, 164] on div "Select Diagnosis" at bounding box center [638, 168] width 122 height 22
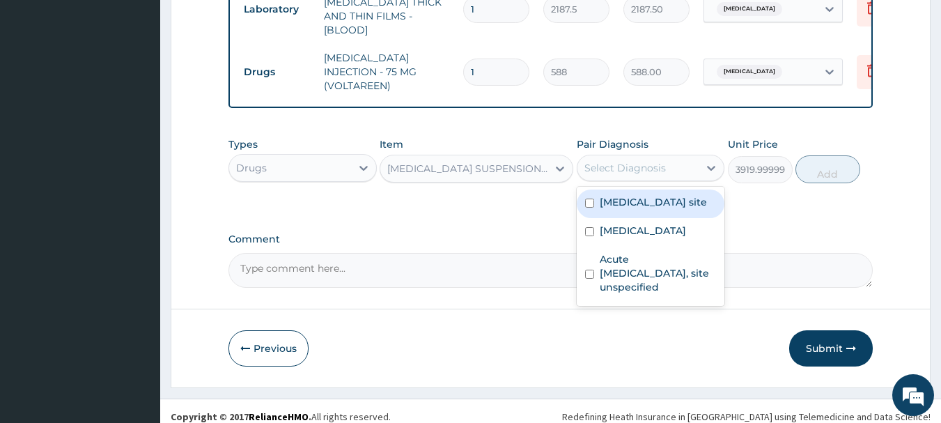
click at [629, 201] on label "Bacterial infection of unspecified site" at bounding box center [652, 202] width 107 height 14
checkbox input "true"
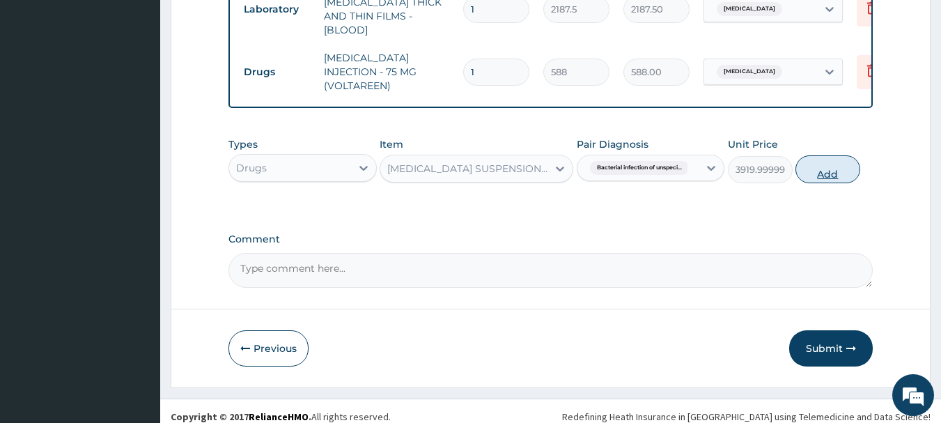
click at [842, 159] on button "Add" at bounding box center [827, 169] width 65 height 28
type input "0"
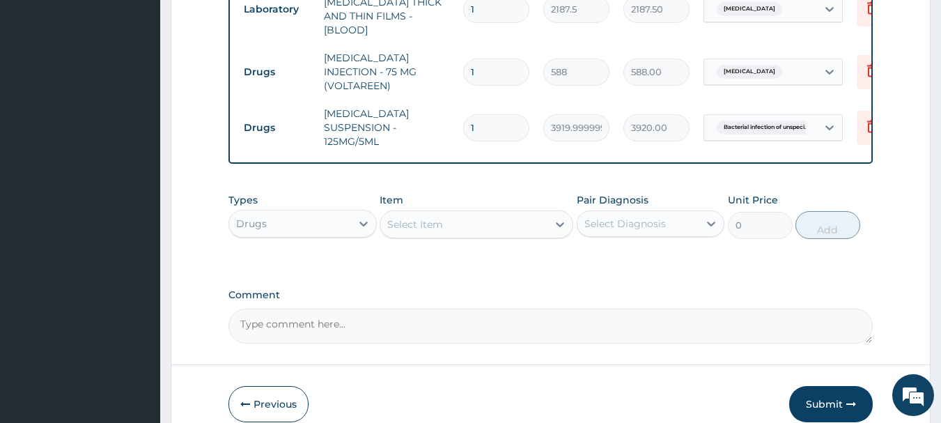
click at [409, 217] on div "Select Item" at bounding box center [415, 224] width 56 height 14
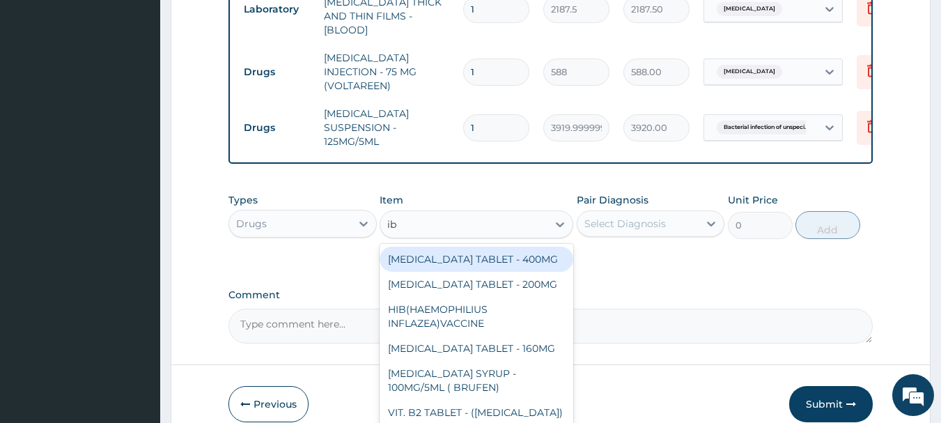
type input "ibu"
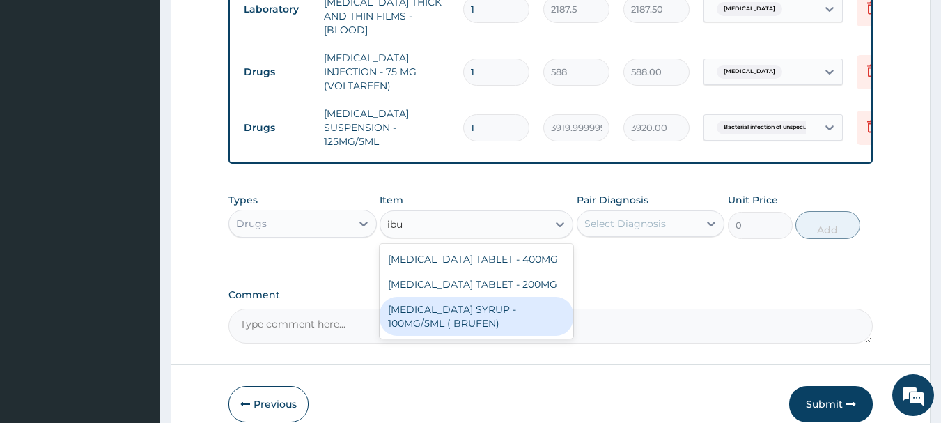
drag, startPoint x: 466, startPoint y: 306, endPoint x: 485, endPoint y: 278, distance: 33.6
click at [468, 304] on div "IBUPROFEN SYRUP - 100MG/5ML ( BRUFEN)" at bounding box center [476, 316] width 194 height 39
type input "475.99999999999994"
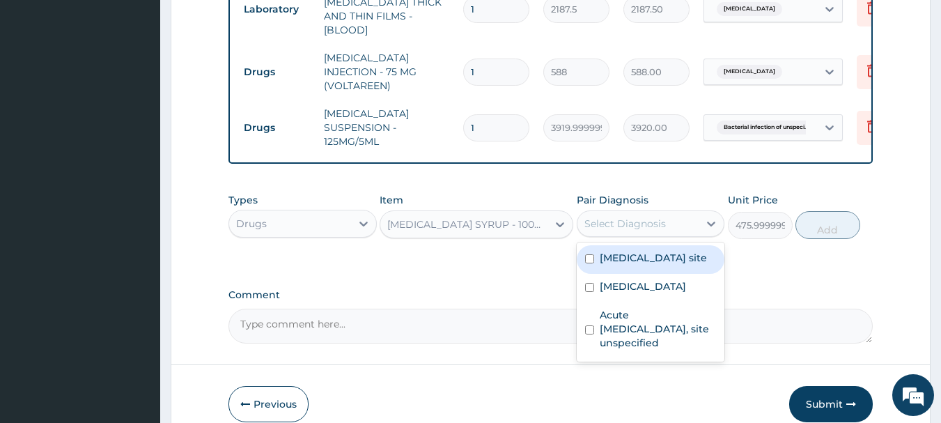
click at [624, 217] on div "Select Diagnosis" at bounding box center [624, 224] width 81 height 14
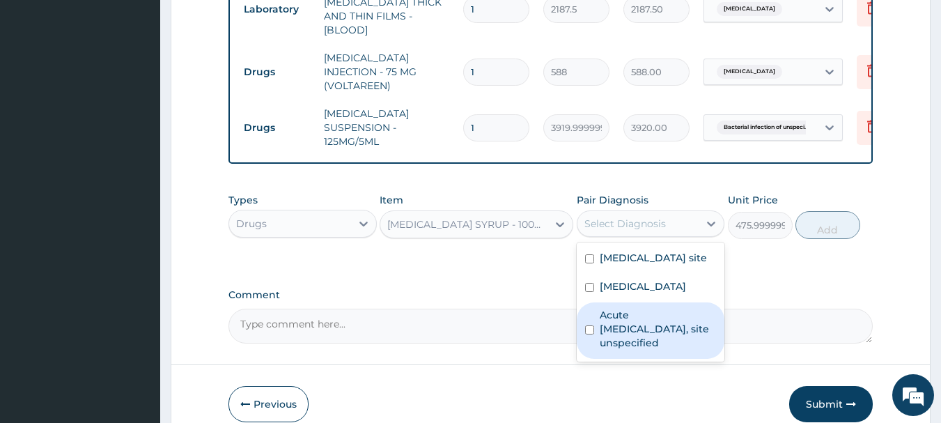
click at [638, 327] on label "Acute upper respiratory infection, site unspecified" at bounding box center [657, 329] width 117 height 42
checkbox input "true"
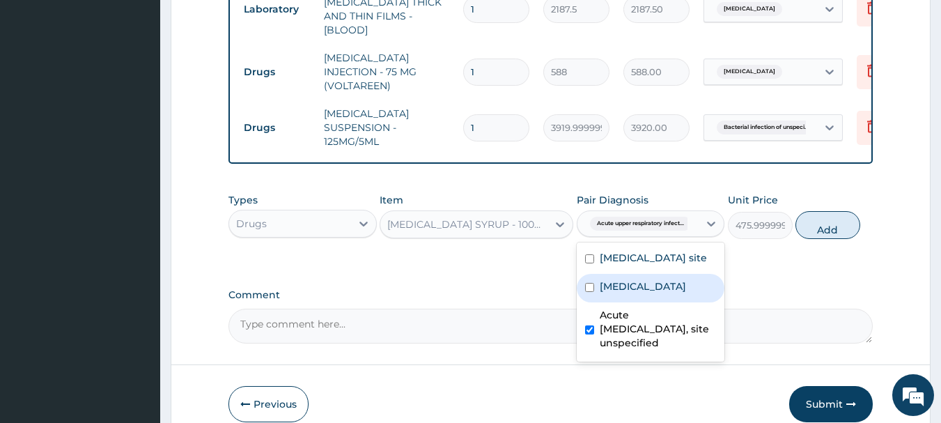
click at [597, 297] on div "Malaria, unspecified" at bounding box center [650, 288] width 148 height 29
checkbox input "true"
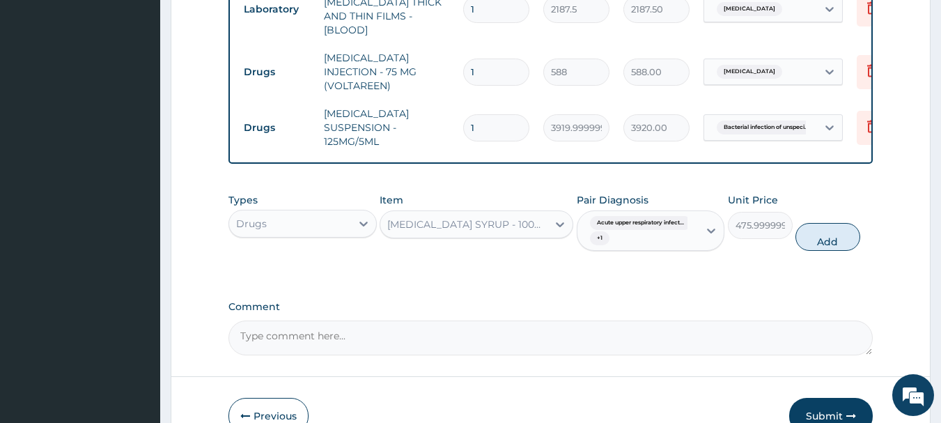
drag, startPoint x: 804, startPoint y: 228, endPoint x: 789, endPoint y: 234, distance: 16.5
click at [803, 229] on button "Add" at bounding box center [827, 237] width 65 height 28
type input "0"
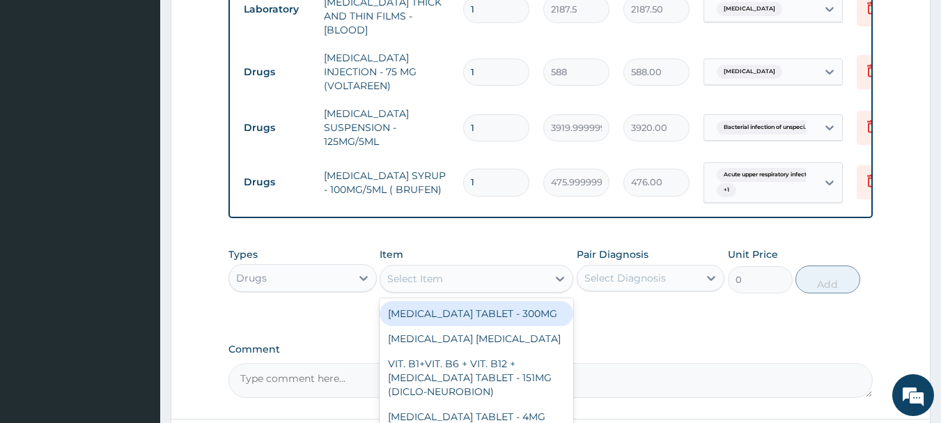
click at [475, 268] on div "Select Item" at bounding box center [463, 278] width 167 height 22
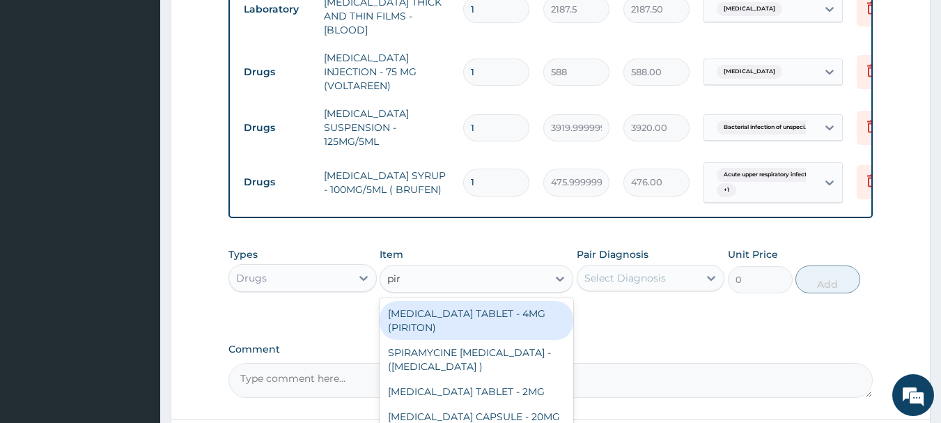
type input "piri"
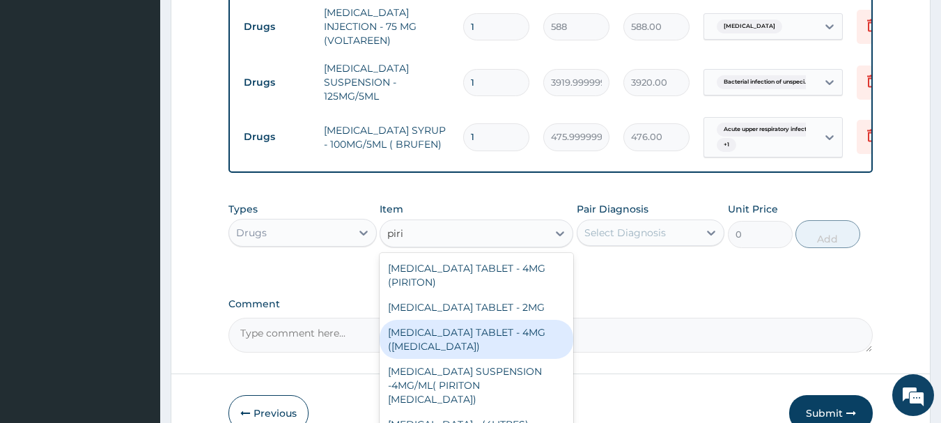
scroll to position [870, 0]
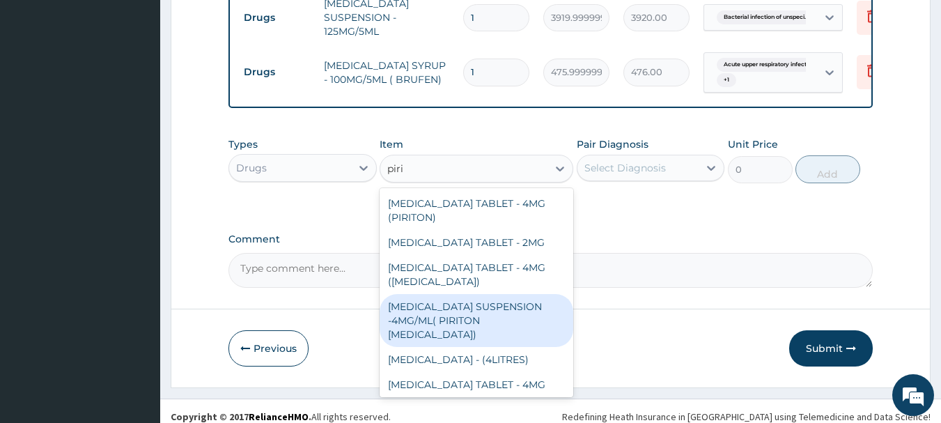
click at [478, 311] on div "CHLORPHENIRAMINE SUSPENSION -4MG/ML( PIRITON EXPECTORANT)" at bounding box center [476, 320] width 194 height 53
type input "1372"
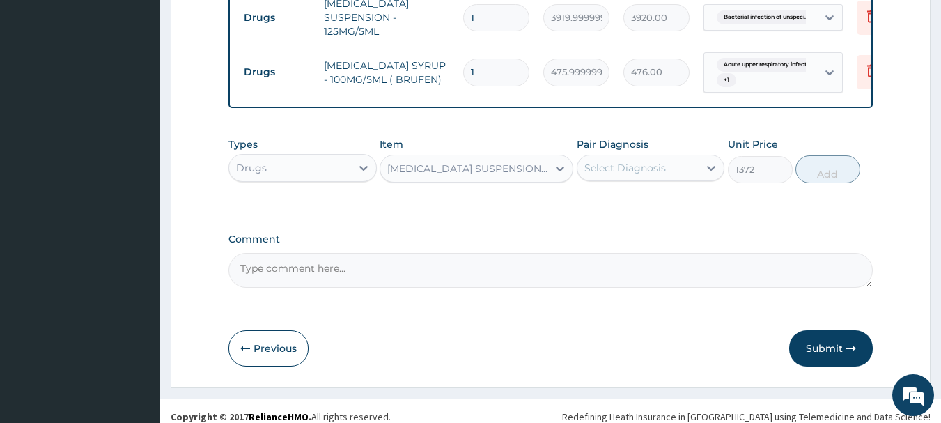
click at [645, 163] on div "Select Diagnosis" at bounding box center [624, 168] width 81 height 14
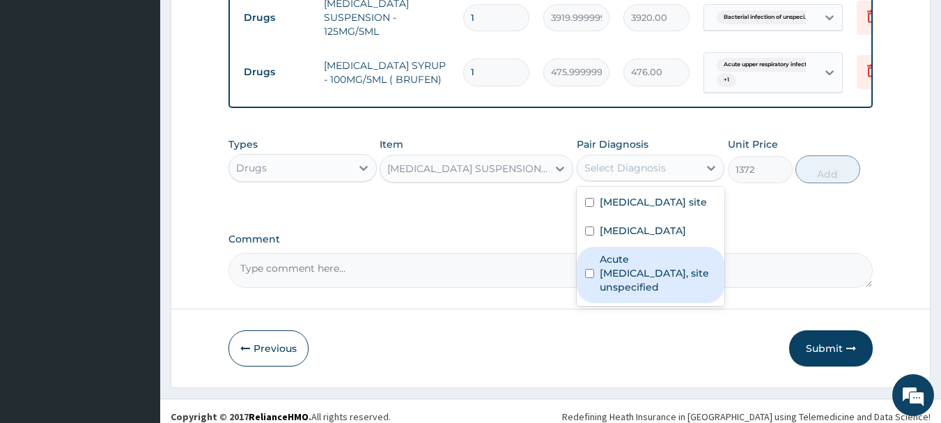
click at [629, 271] on label "Acute upper respiratory infection, site unspecified" at bounding box center [657, 273] width 117 height 42
checkbox input "true"
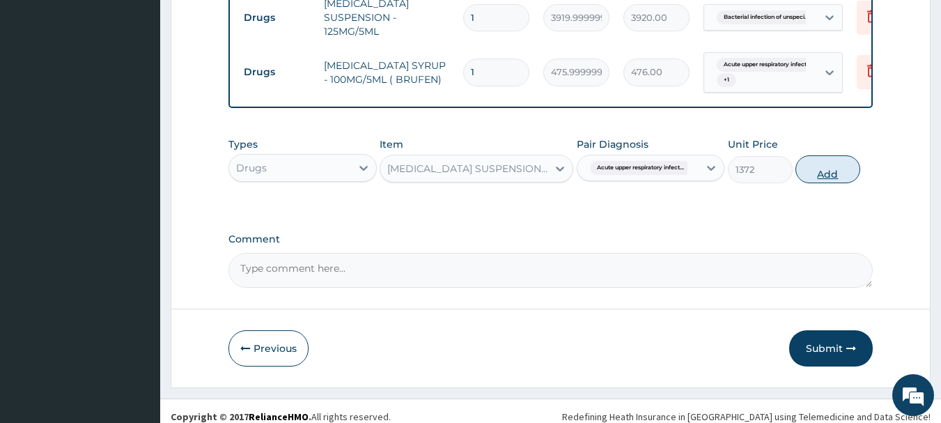
click at [831, 168] on button "Add" at bounding box center [827, 169] width 65 height 28
type input "0"
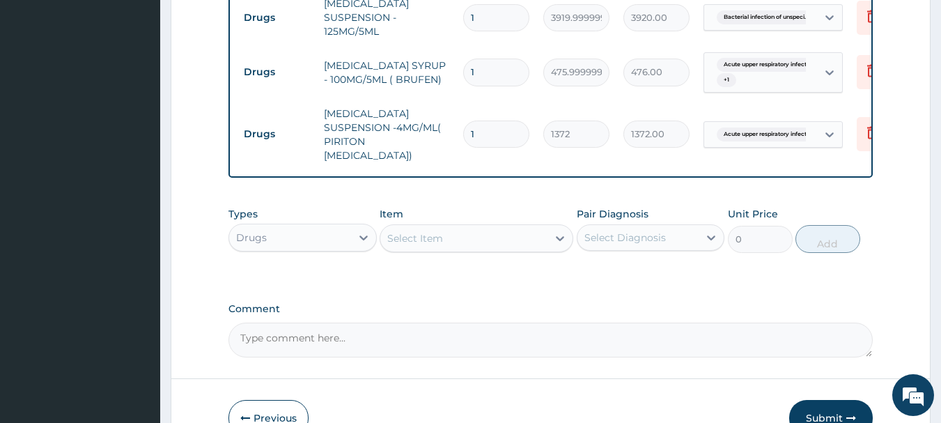
click at [480, 227] on div "Select Item" at bounding box center [463, 238] width 167 height 22
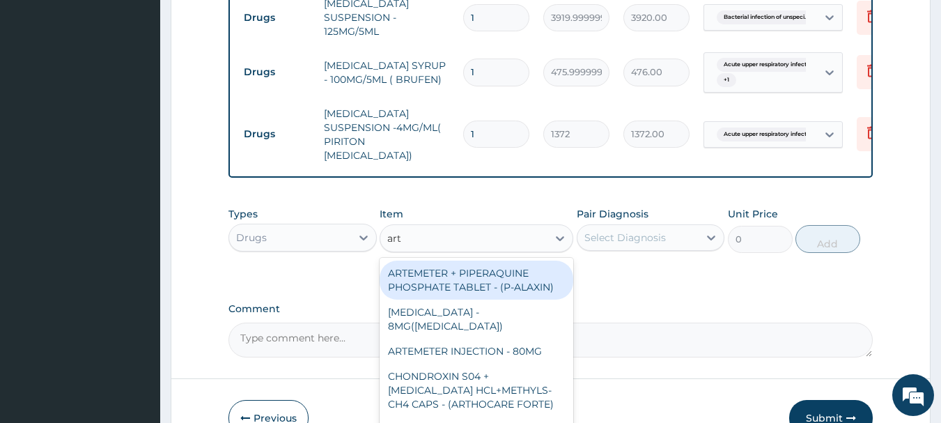
type input "arte"
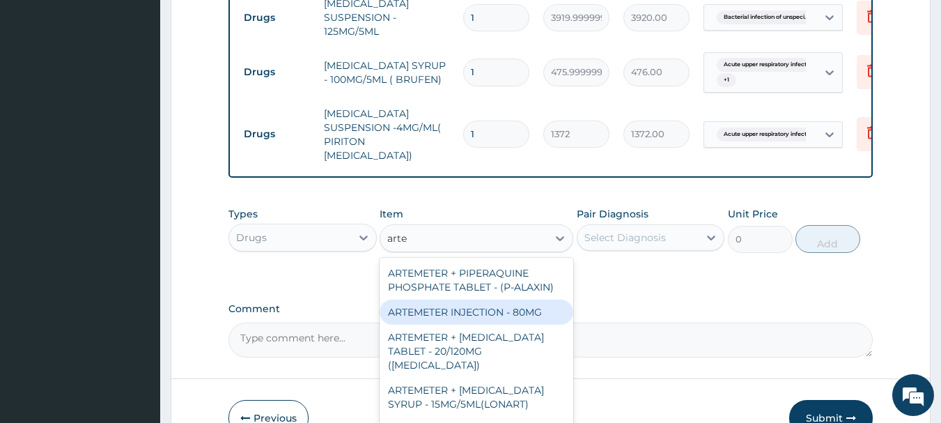
click at [522, 299] on div "ARTEMETER INJECTION - 80MG" at bounding box center [476, 311] width 194 height 25
type input "475.99999999999994"
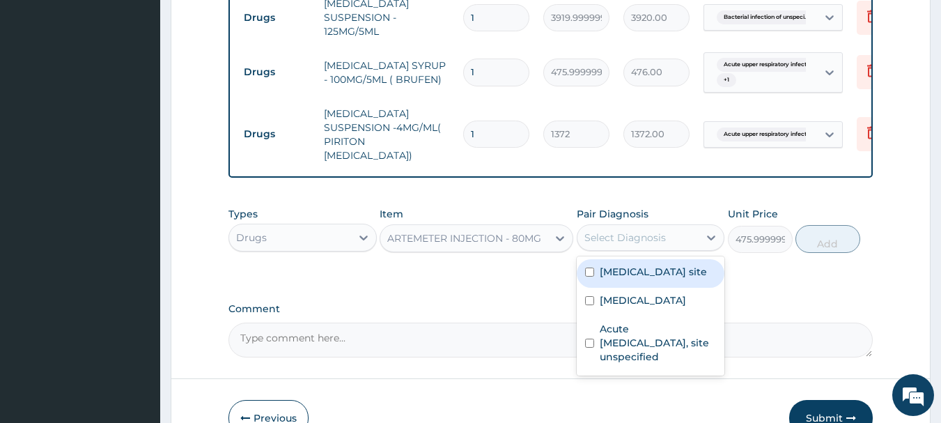
click at [657, 230] on div "Select Diagnosis" at bounding box center [624, 237] width 81 height 14
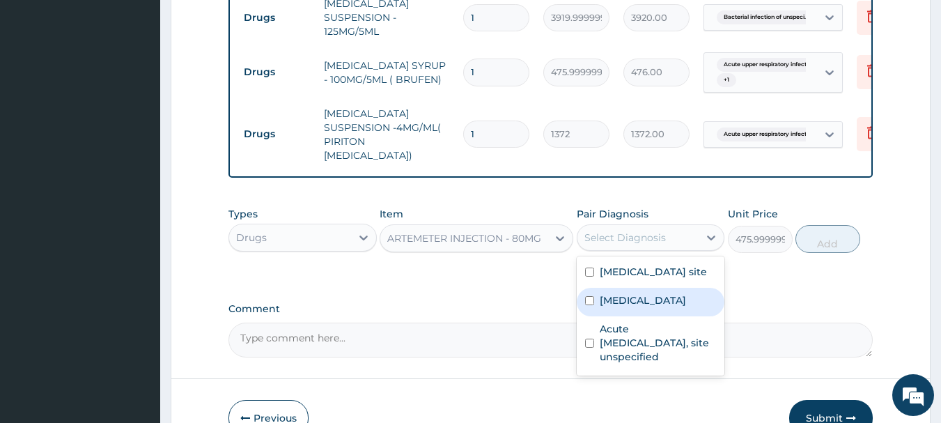
drag, startPoint x: 643, startPoint y: 291, endPoint x: 824, endPoint y: 237, distance: 189.0
click at [646, 293] on label "Malaria, unspecified" at bounding box center [642, 300] width 86 height 14
checkbox input "true"
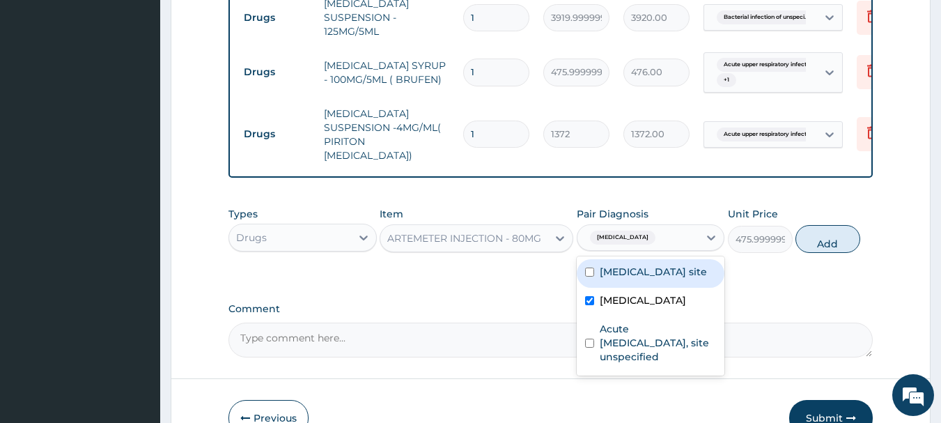
click at [819, 225] on button "Add" at bounding box center [827, 239] width 65 height 28
type input "0"
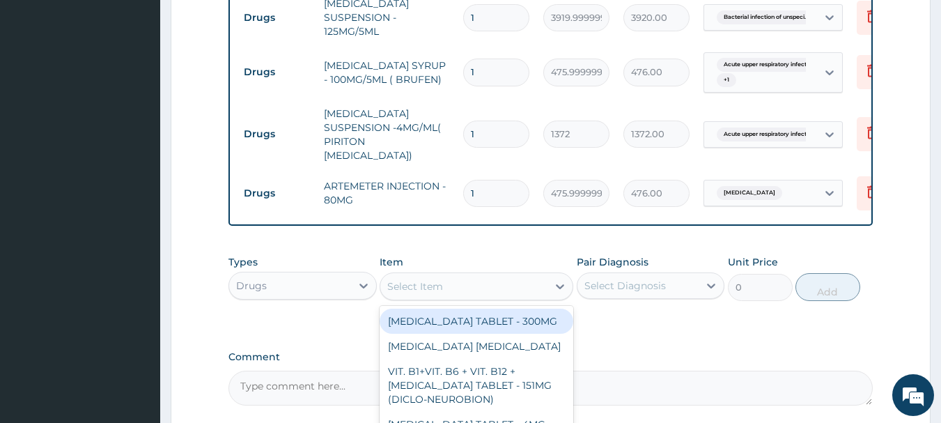
click at [467, 275] on div "Select Item" at bounding box center [463, 286] width 167 height 22
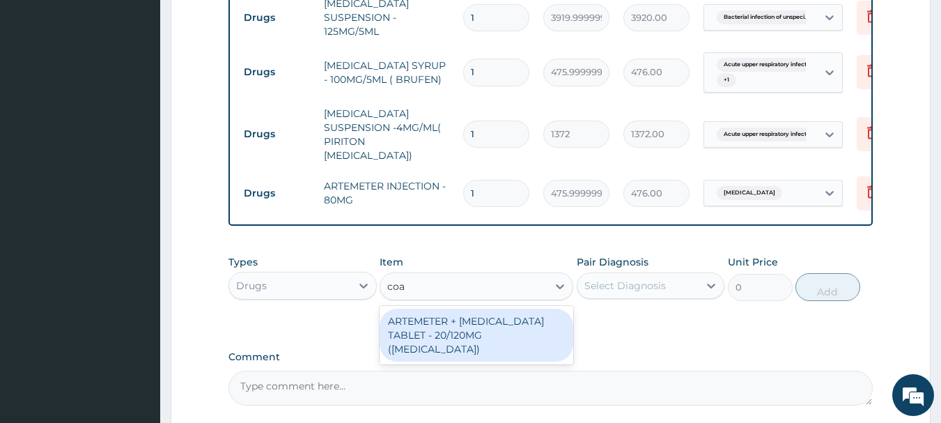
type input "coar"
click at [527, 308] on div "ARTEMETER + LUMEFANTRINE TABLET - 20/120MG (COARTEM)" at bounding box center [476, 334] width 194 height 53
type input "210"
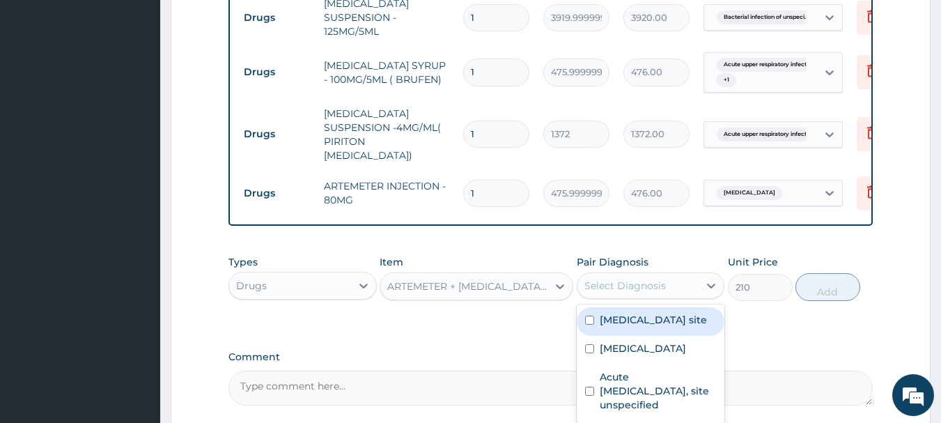
click at [670, 274] on div "Select Diagnosis" at bounding box center [638, 285] width 122 height 22
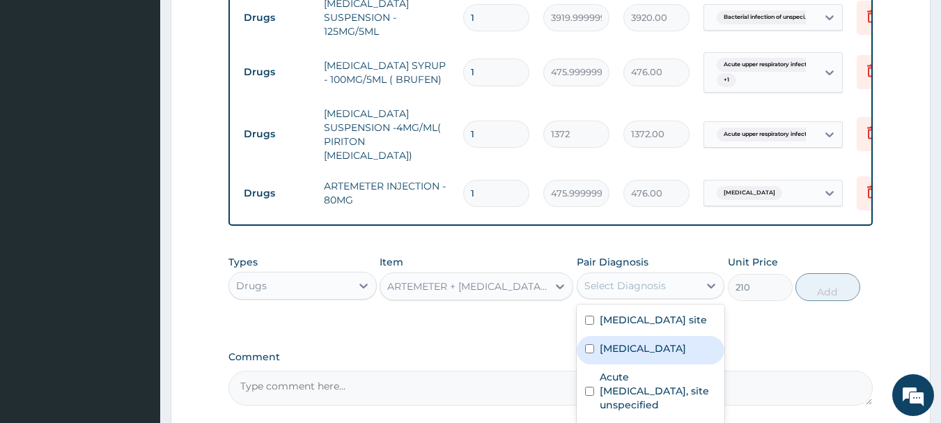
drag, startPoint x: 638, startPoint y: 335, endPoint x: 658, endPoint y: 324, distance: 22.7
click at [638, 341] on label "Malaria, unspecified" at bounding box center [642, 348] width 86 height 14
checkbox input "true"
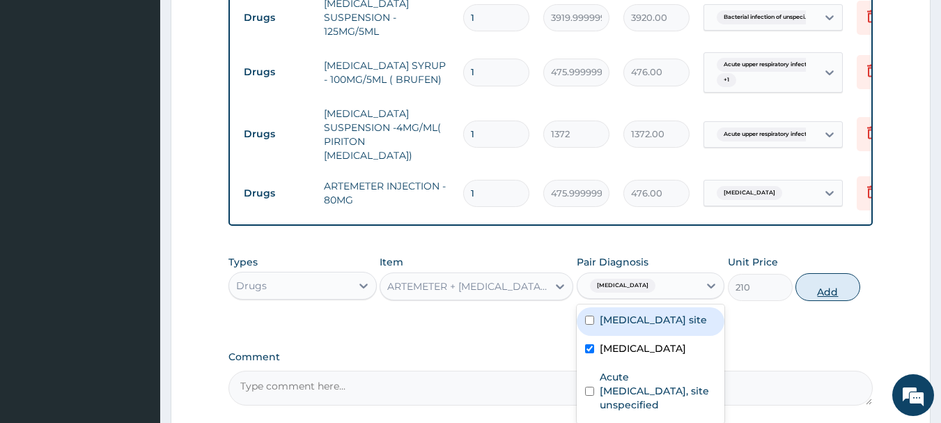
click at [837, 273] on button "Add" at bounding box center [827, 287] width 65 height 28
type input "0"
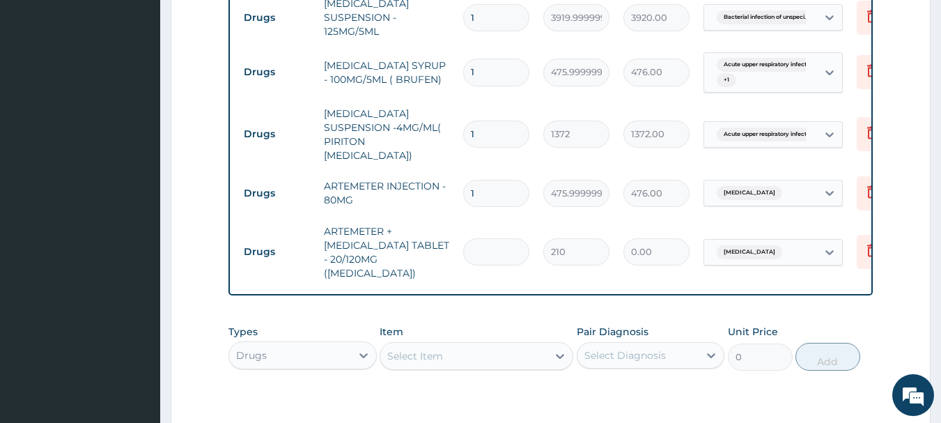
type input "0.00"
type input "1"
type input "210.00"
type input "12"
type input "2520.00"
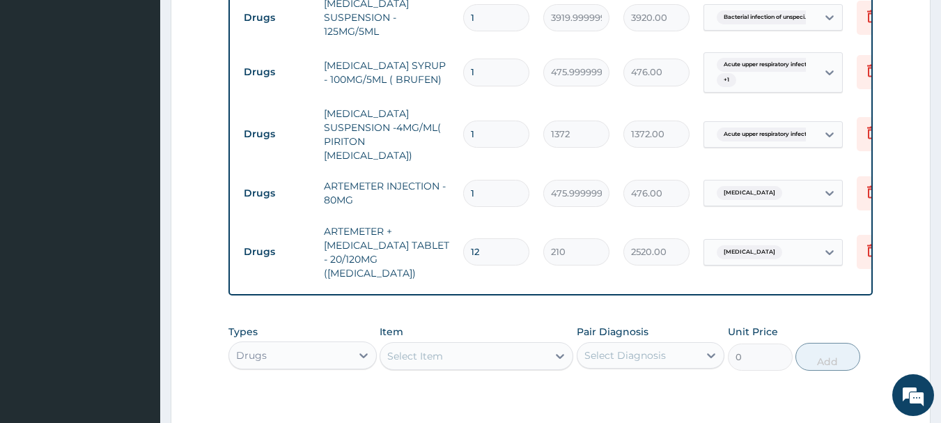
type input "12"
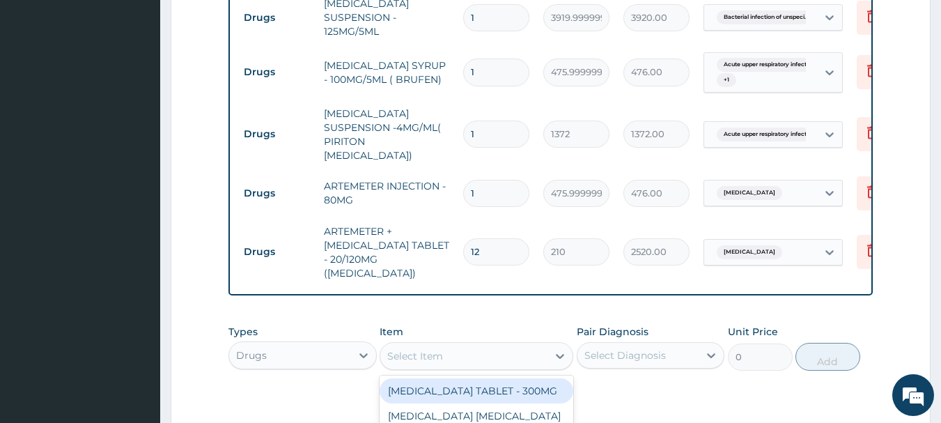
click at [444, 345] on div "Select Item" at bounding box center [463, 356] width 167 height 22
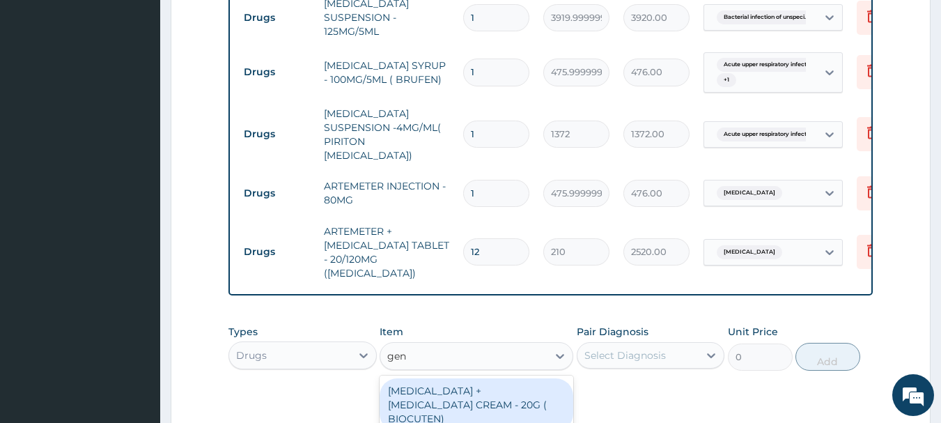
type input "gent"
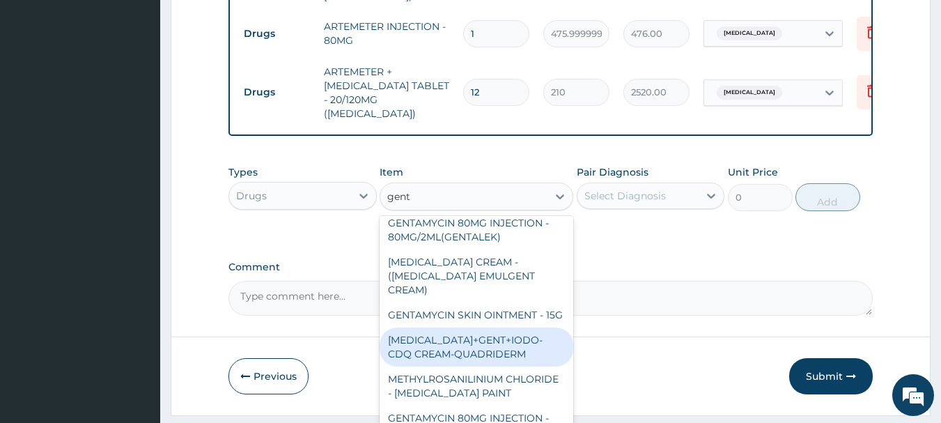
scroll to position [175, 0]
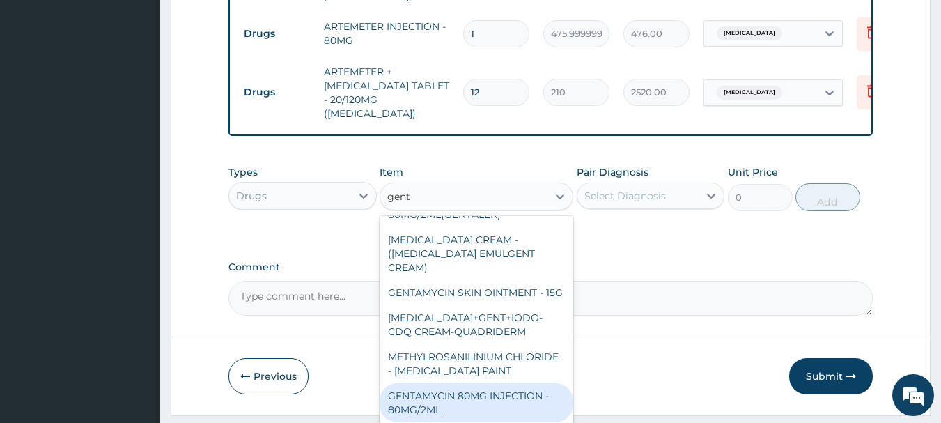
drag, startPoint x: 494, startPoint y: 363, endPoint x: 497, endPoint y: 356, distance: 7.5
click at [496, 383] on div "GENTAMYCIN 80MG INJECTION - 80MG/2ML" at bounding box center [476, 402] width 194 height 39
type input "280"
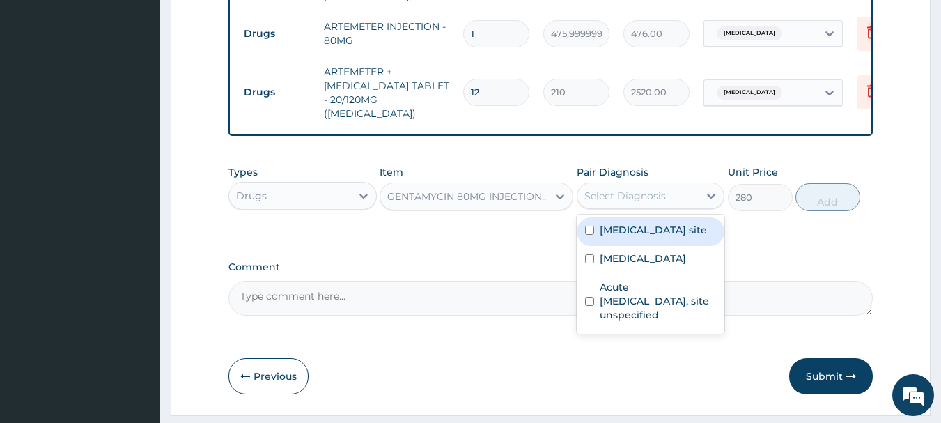
click at [668, 184] on div "Select Diagnosis" at bounding box center [638, 195] width 122 height 22
click at [636, 223] on label "Bacterial infection of unspecified site" at bounding box center [652, 230] width 107 height 14
checkbox input "true"
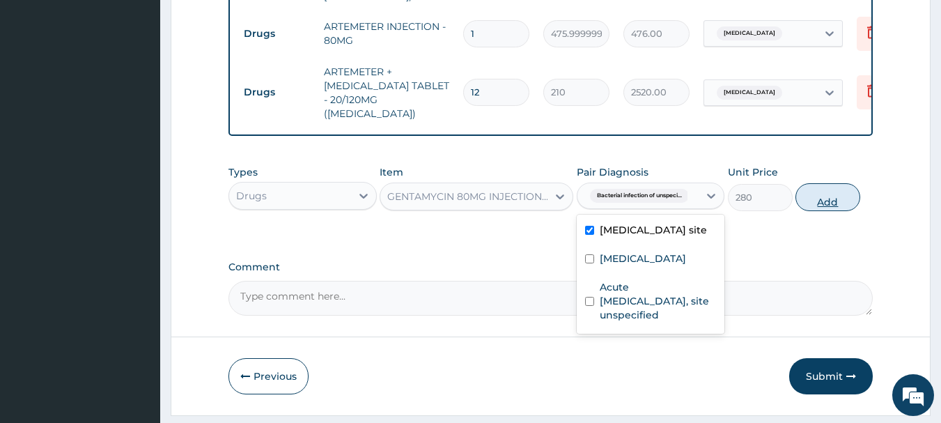
click at [823, 183] on button "Add" at bounding box center [827, 197] width 65 height 28
type input "0"
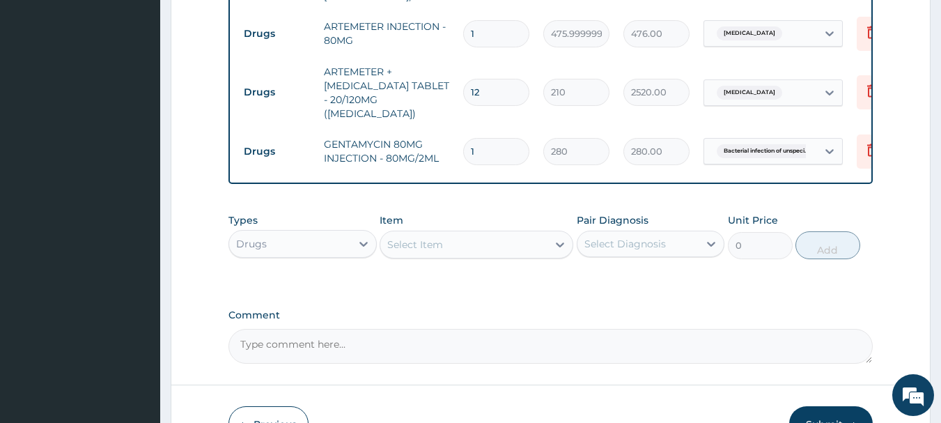
type input "0.00"
type input "5"
type input "1400.00"
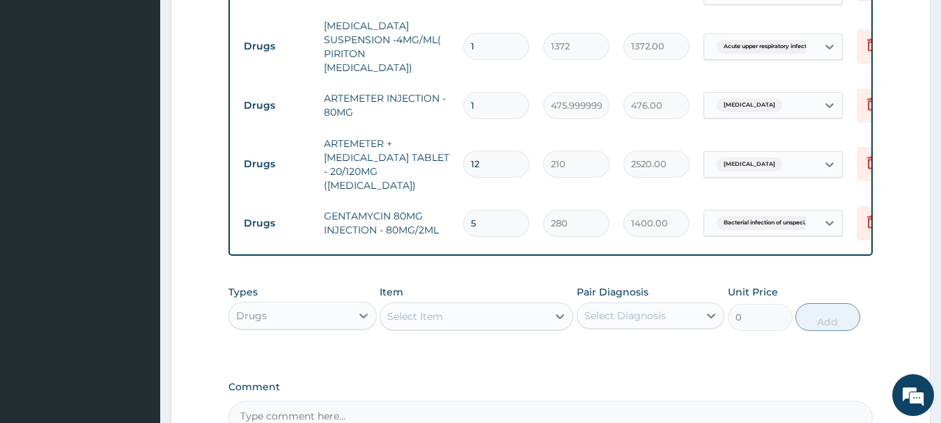
scroll to position [1078, 0]
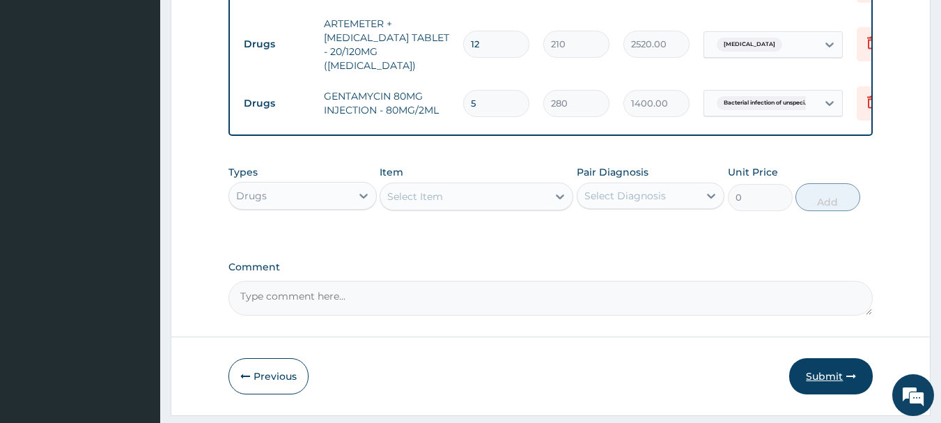
type input "5"
click at [821, 358] on button "Submit" at bounding box center [831, 376] width 84 height 36
